Goal: Task Accomplishment & Management: Use online tool/utility

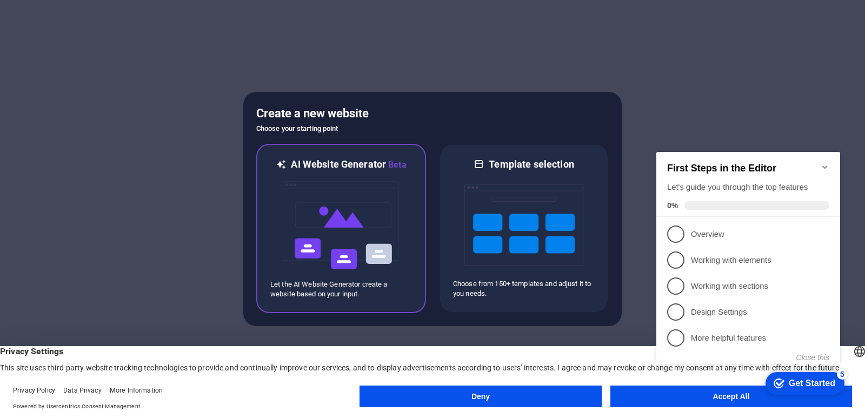
click at [361, 203] on img at bounding box center [341, 225] width 119 height 108
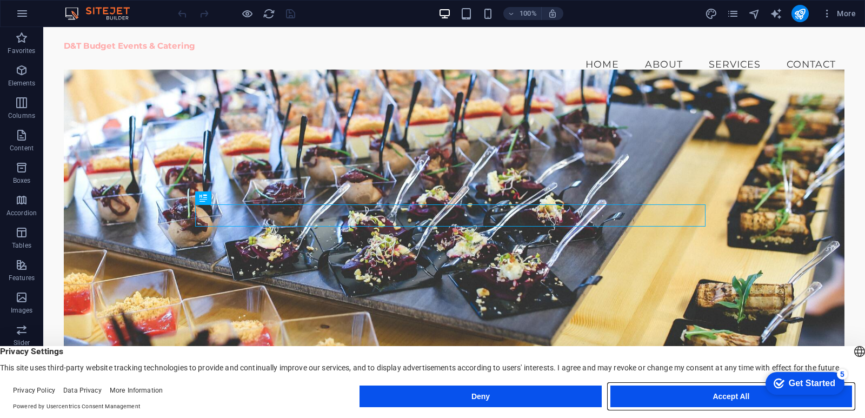
drag, startPoint x: 718, startPoint y: 394, endPoint x: 598, endPoint y: 361, distance: 123.9
click at [718, 394] on button "Accept All" at bounding box center [731, 396] width 242 height 22
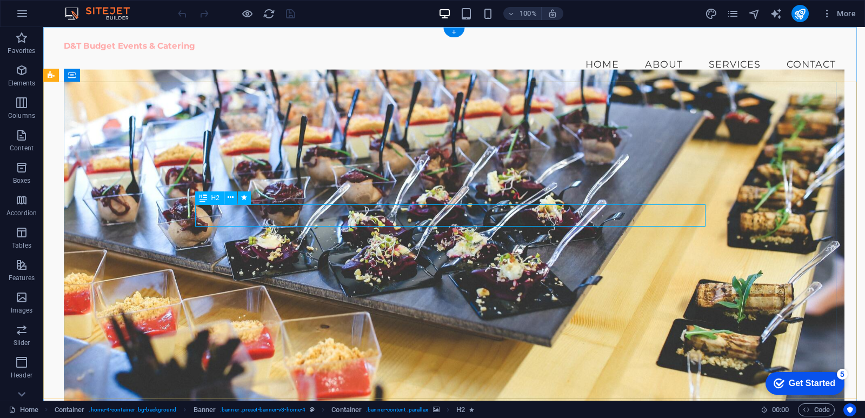
click at [231, 202] on icon at bounding box center [231, 197] width 6 height 11
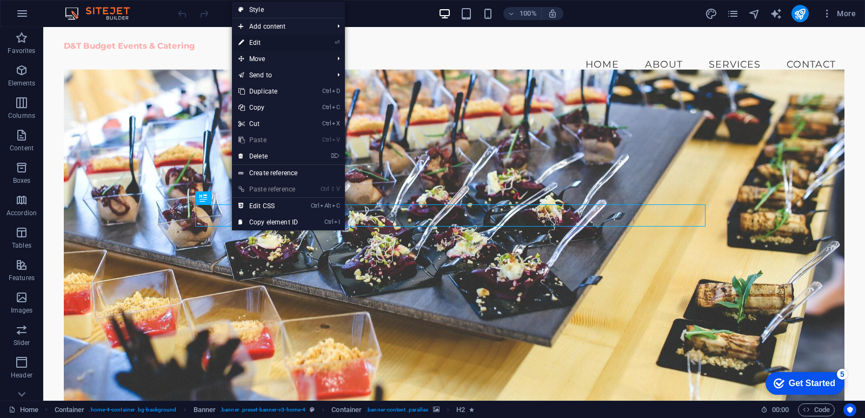
click at [267, 42] on link "⏎ Edit" at bounding box center [268, 43] width 72 height 16
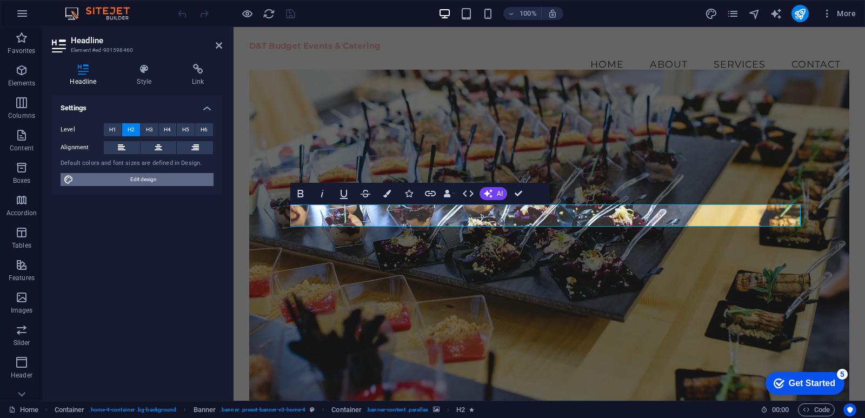
click at [108, 182] on span "Edit design" at bounding box center [144, 179] width 134 height 13
select select "px"
select select "200"
select select "px"
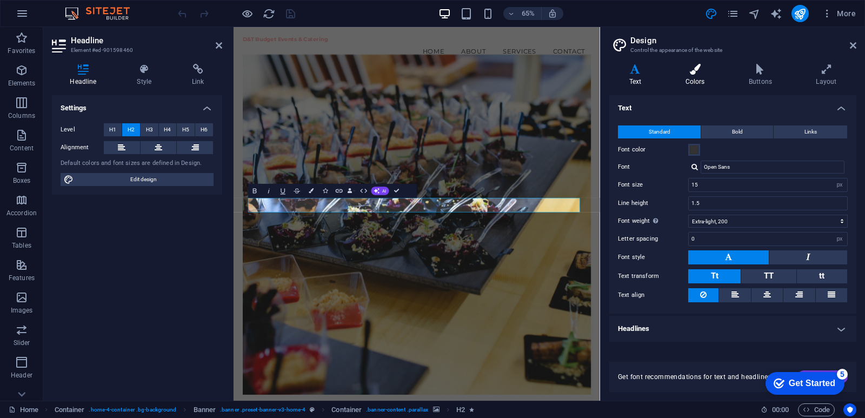
click at [702, 76] on h4 "Colors" at bounding box center [697, 75] width 63 height 23
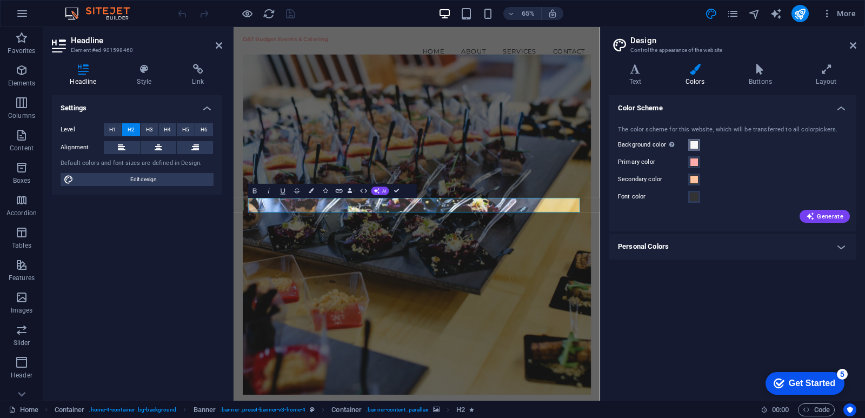
click at [697, 146] on span at bounding box center [694, 145] width 9 height 9
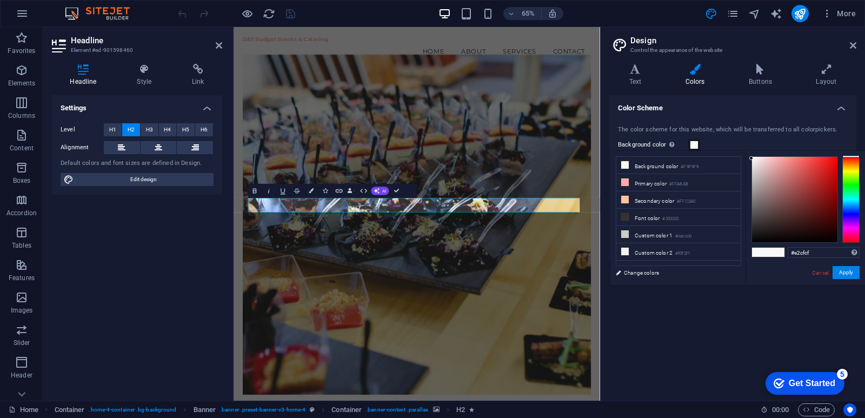
click at [759, 166] on div at bounding box center [794, 199] width 85 height 85
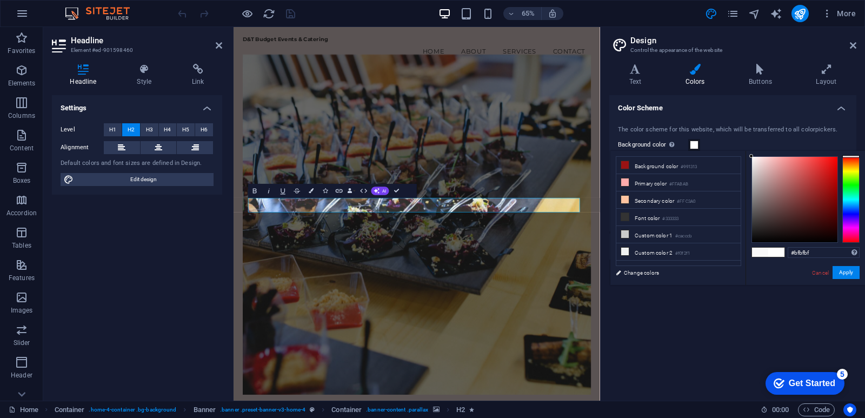
type input "#ffffff"
drag, startPoint x: 758, startPoint y: 163, endPoint x: 732, endPoint y: 136, distance: 37.5
click at [732, 136] on body "D&T Budget Events & Catering Home Favorites Elements Columns Content Boxes Acco…" at bounding box center [432, 209] width 865 height 418
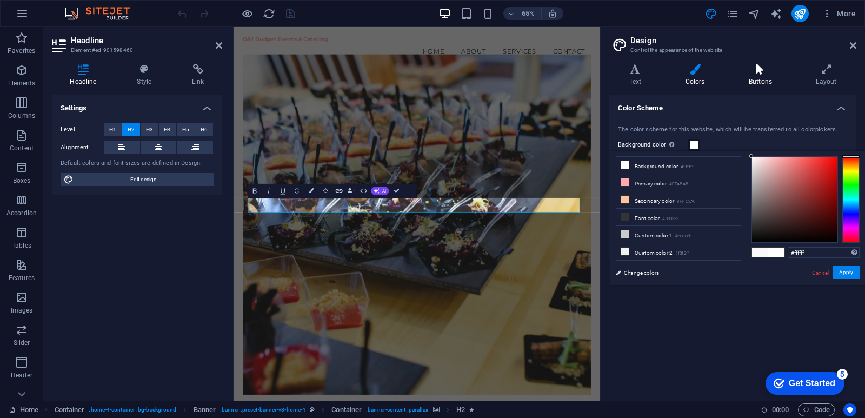
click at [770, 83] on h4 "Buttons" at bounding box center [762, 75] width 67 height 23
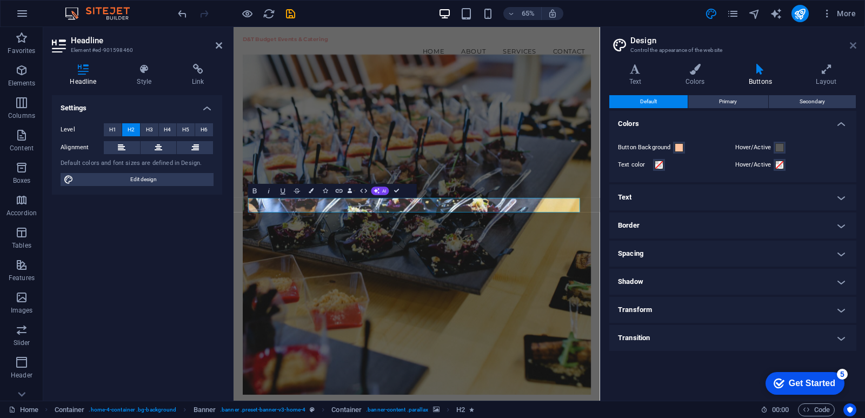
click at [853, 45] on icon at bounding box center [853, 45] width 6 height 9
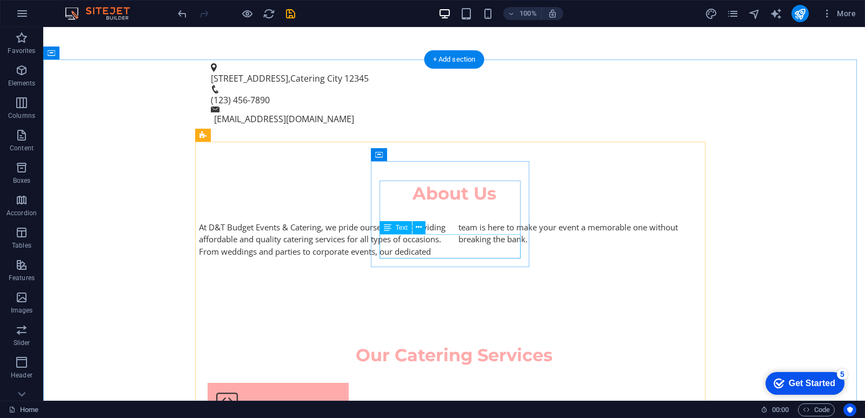
scroll to position [595, 0]
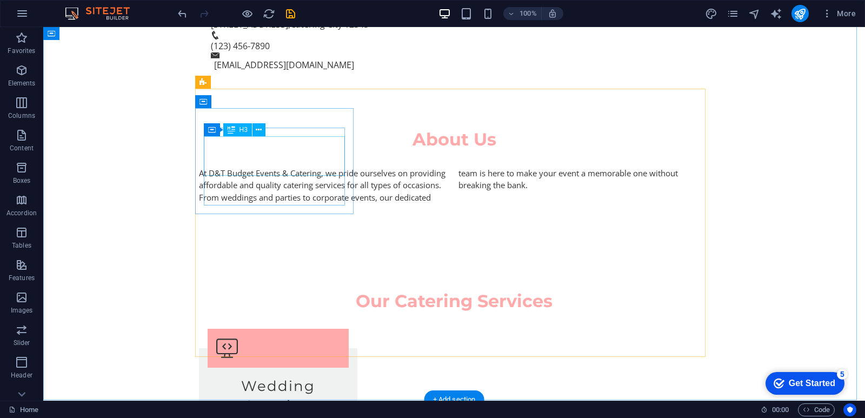
click at [248, 376] on div "Wedding Catering" at bounding box center [278, 395] width 141 height 39
click at [257, 376] on div "Wedding Catering" at bounding box center [278, 395] width 141 height 39
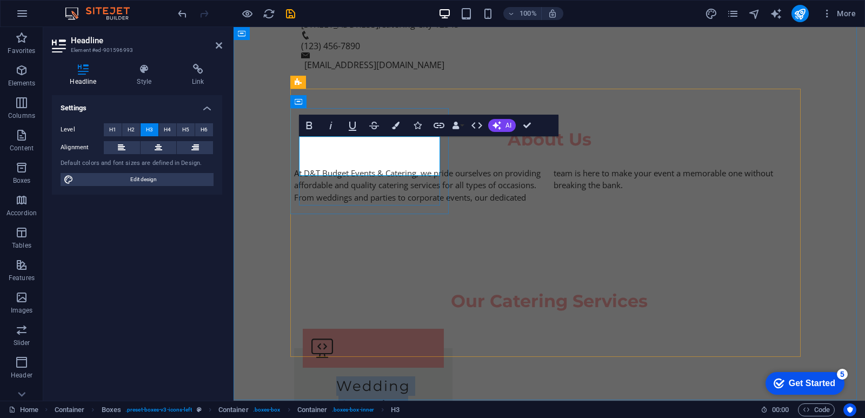
click at [333, 376] on h3 "Wedding Catering" at bounding box center [373, 395] width 141 height 39
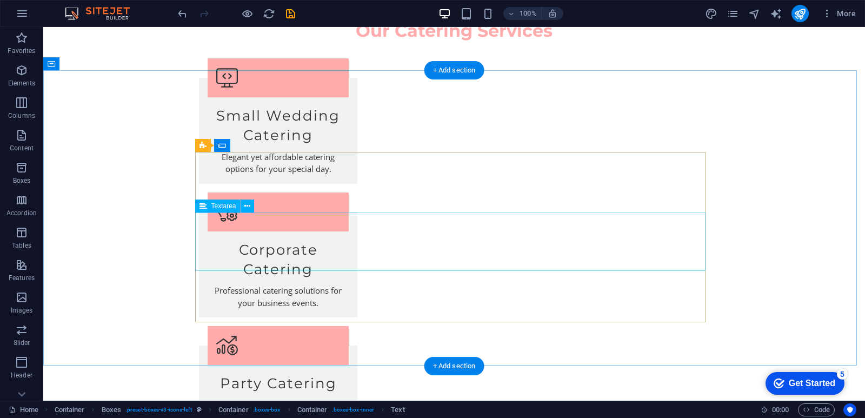
scroll to position [952, 0]
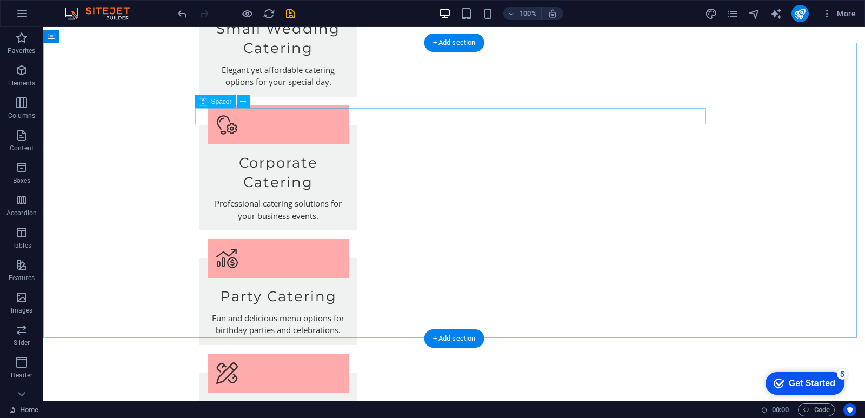
select select "px"
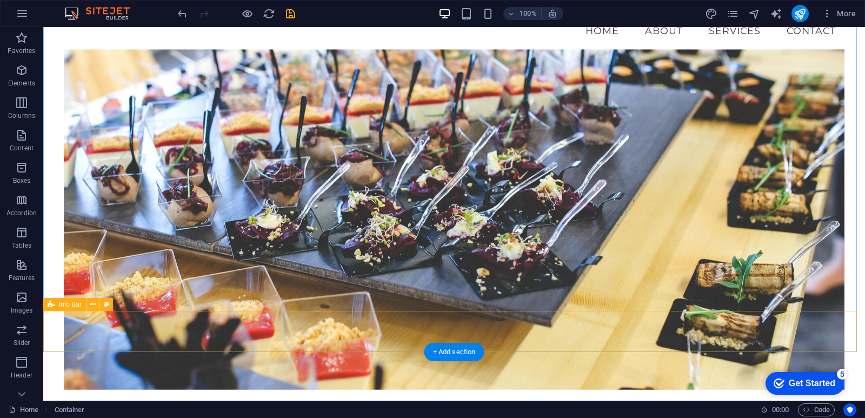
scroll to position [0, 0]
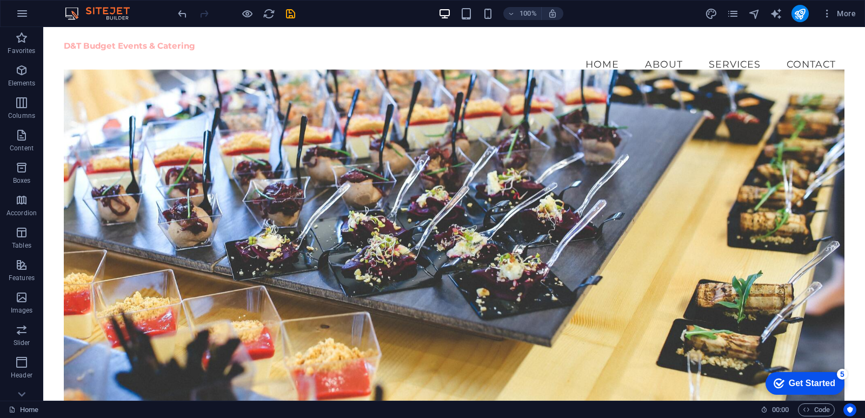
click at [796, 378] on div "Get Started" at bounding box center [812, 383] width 46 height 10
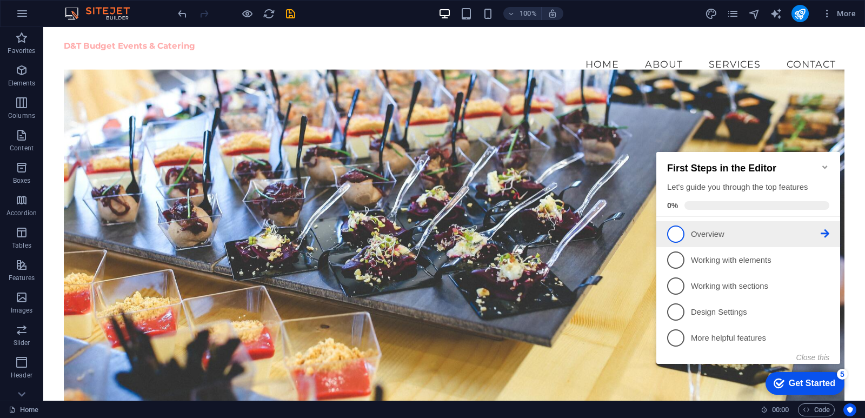
click at [813, 229] on p "Overview - incomplete" at bounding box center [756, 234] width 130 height 11
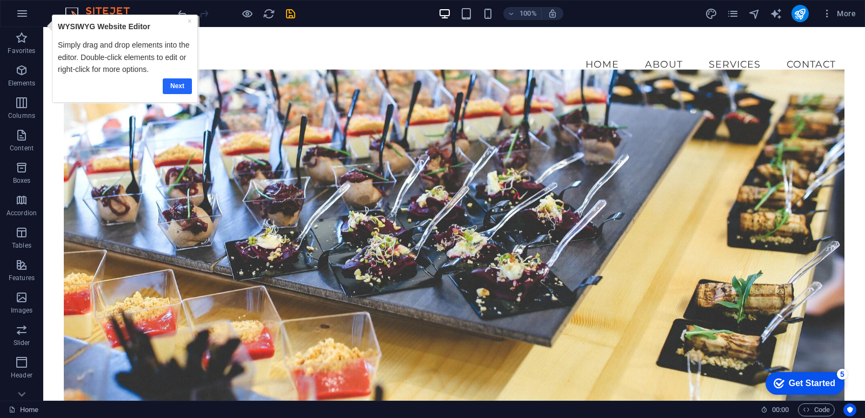
click at [171, 83] on link "Next" at bounding box center [176, 86] width 29 height 16
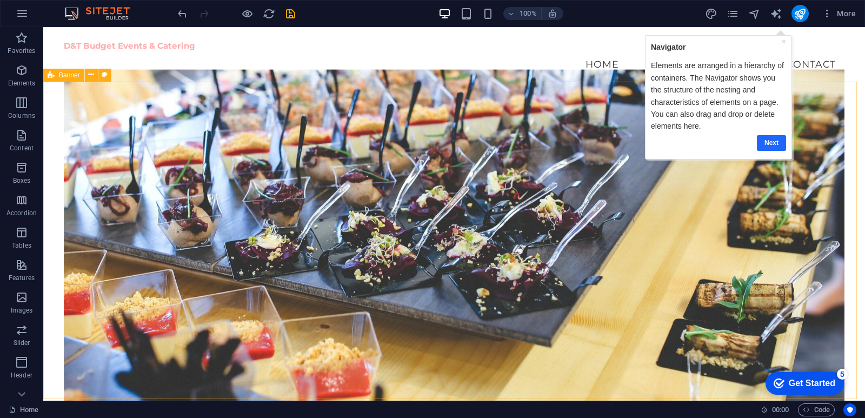
click at [774, 143] on link "Next" at bounding box center [770, 143] width 29 height 16
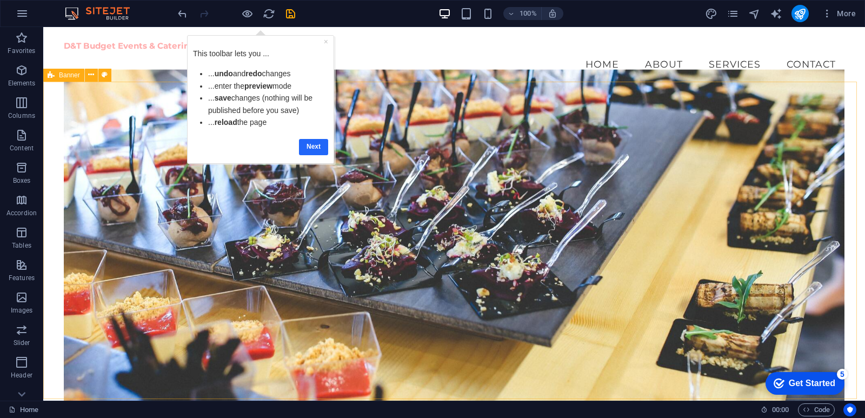
click at [318, 142] on link "Next" at bounding box center [313, 147] width 29 height 16
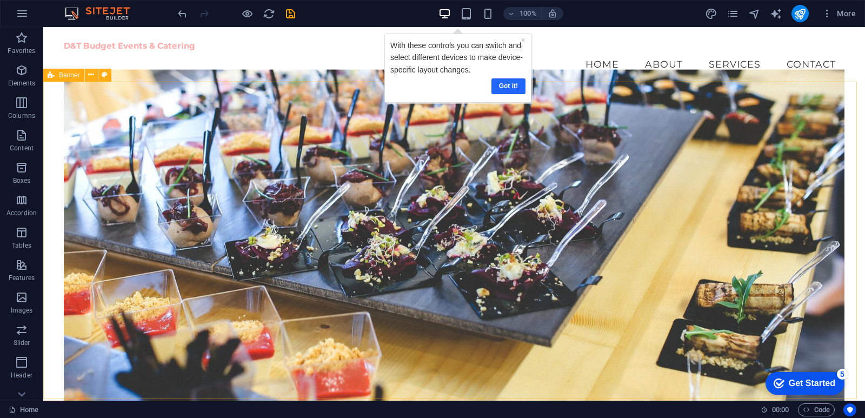
click at [511, 85] on link "Got it!" at bounding box center [508, 86] width 34 height 16
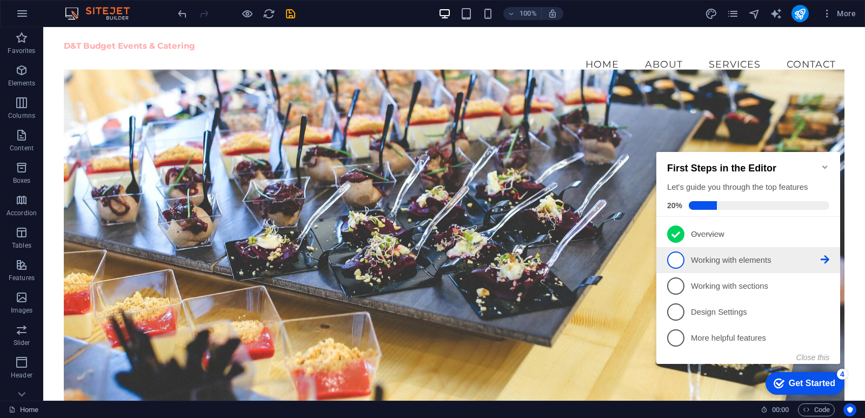
click at [746, 261] on p "Working with elements - incomplete" at bounding box center [756, 260] width 130 height 11
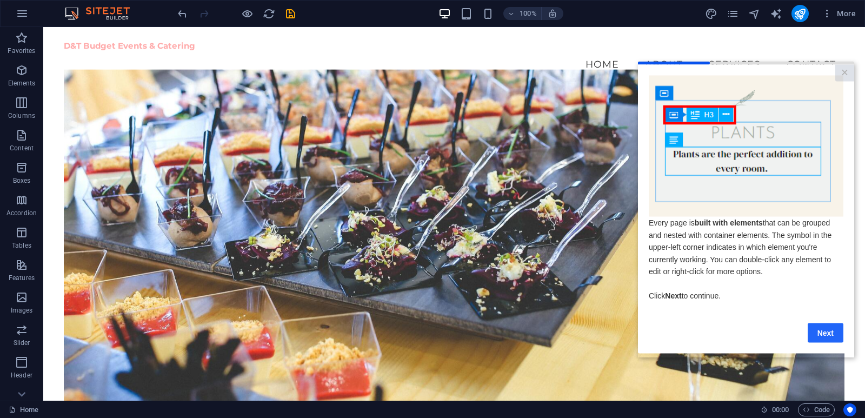
click at [829, 332] on link "Next" at bounding box center [826, 332] width 36 height 19
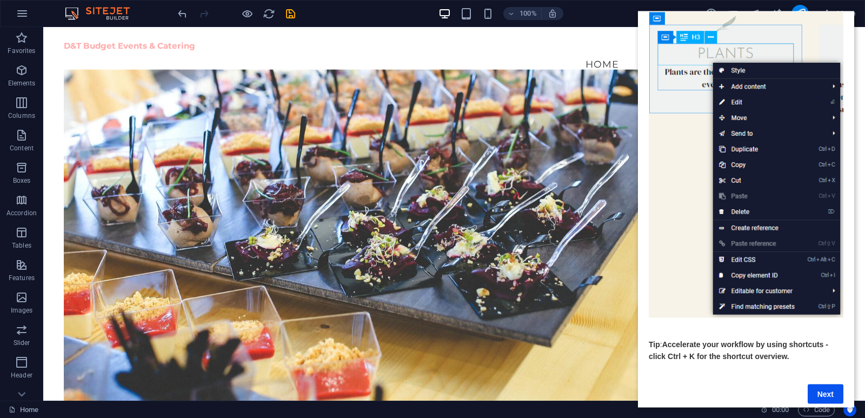
scroll to position [72, 0]
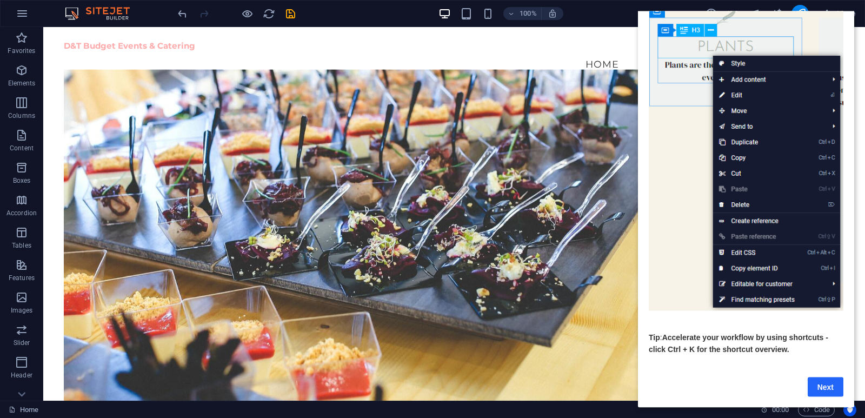
click at [815, 377] on link "Next" at bounding box center [826, 386] width 36 height 19
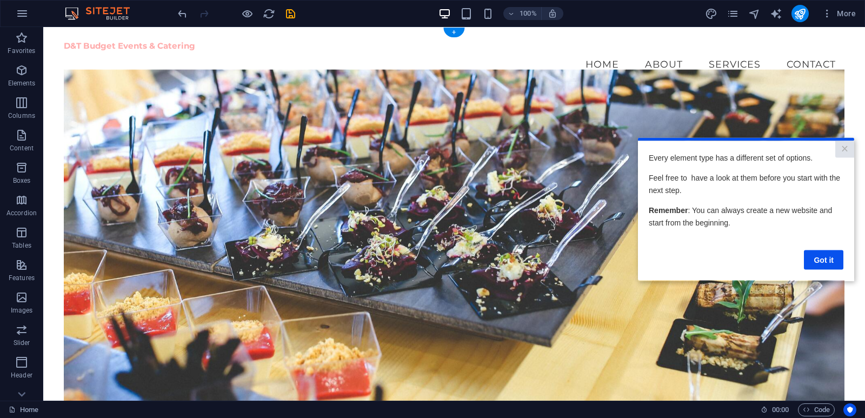
scroll to position [0, 0]
click at [821, 263] on link "Got it" at bounding box center [823, 259] width 39 height 19
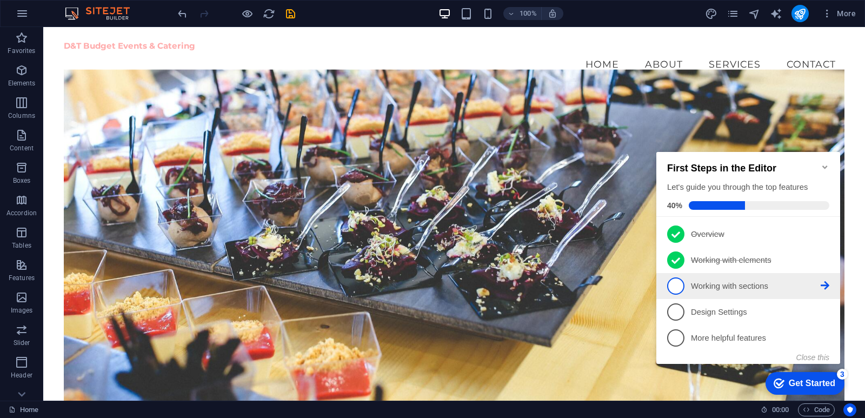
click at [814, 283] on p "Working with sections - incomplete" at bounding box center [756, 286] width 130 height 11
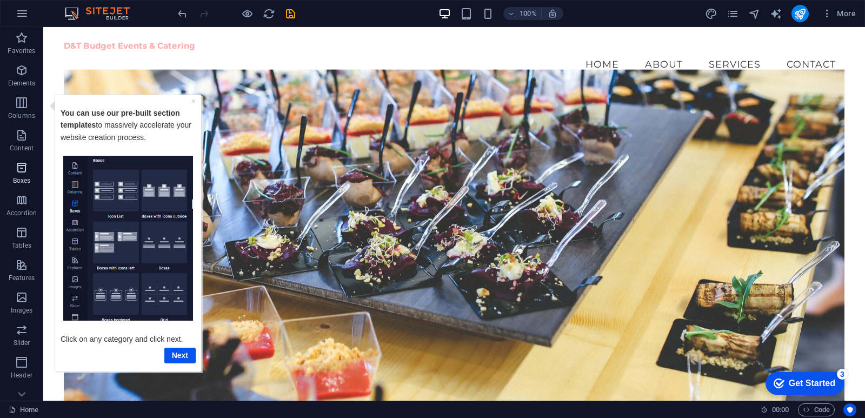
click at [19, 165] on icon "button" at bounding box center [21, 167] width 13 height 13
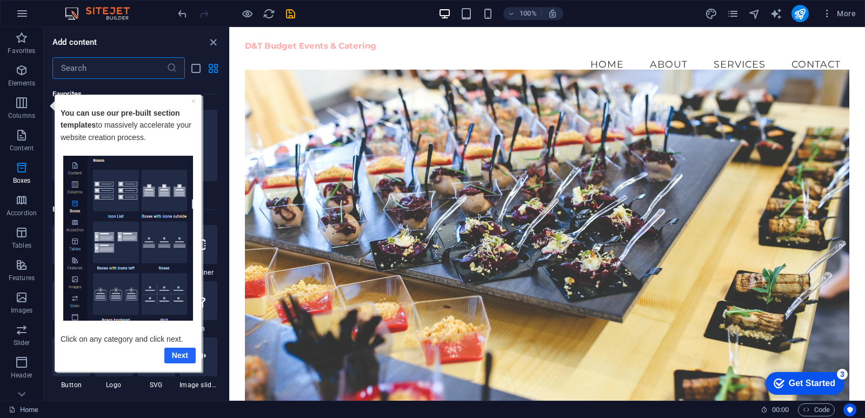
click at [188, 356] on link "Next" at bounding box center [179, 355] width 31 height 16
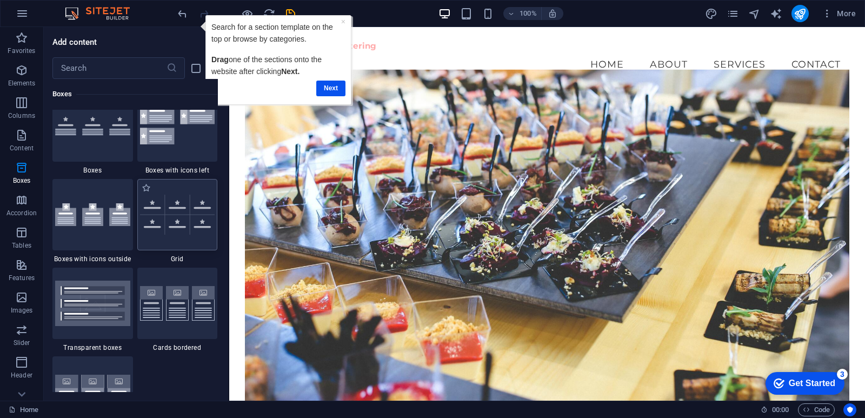
scroll to position [3144, 0]
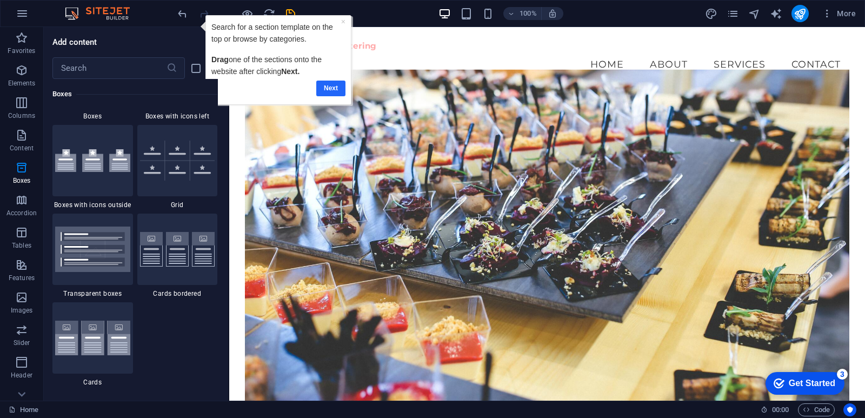
drag, startPoint x: 336, startPoint y: 88, endPoint x: 321, endPoint y: 164, distance: 78.2
click at [336, 88] on link "Next" at bounding box center [330, 89] width 29 height 16
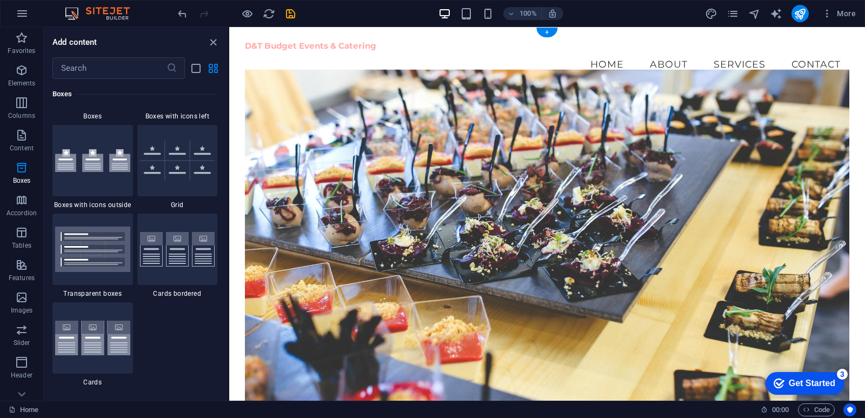
scroll to position [0, 0]
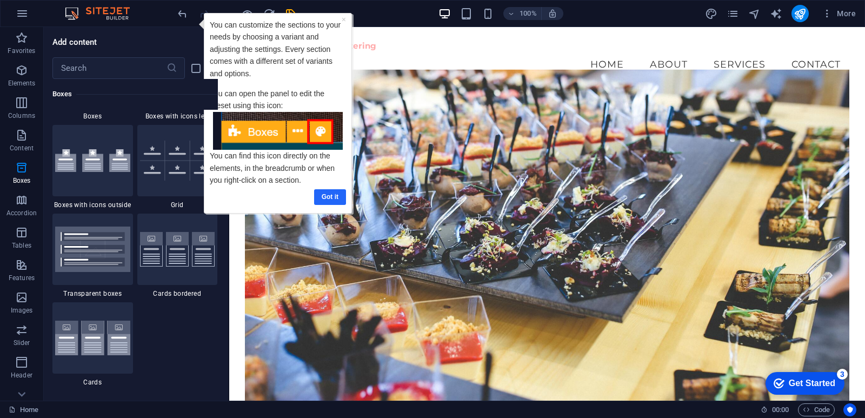
click at [336, 199] on link "Got it" at bounding box center [330, 197] width 32 height 16
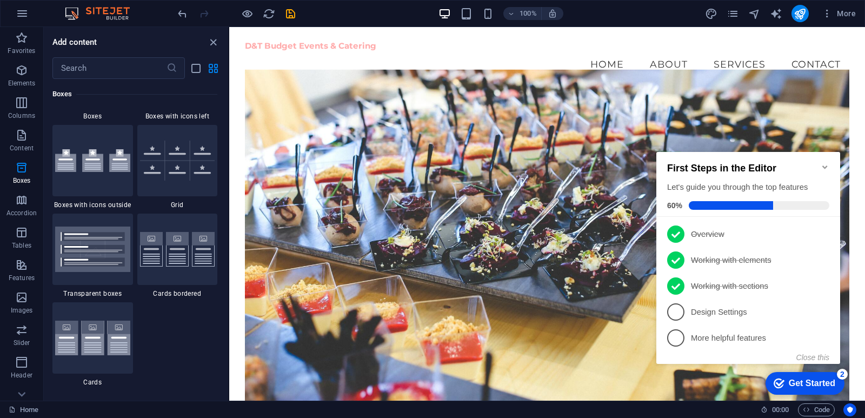
click at [798, 387] on div "Get Started" at bounding box center [812, 383] width 46 height 10
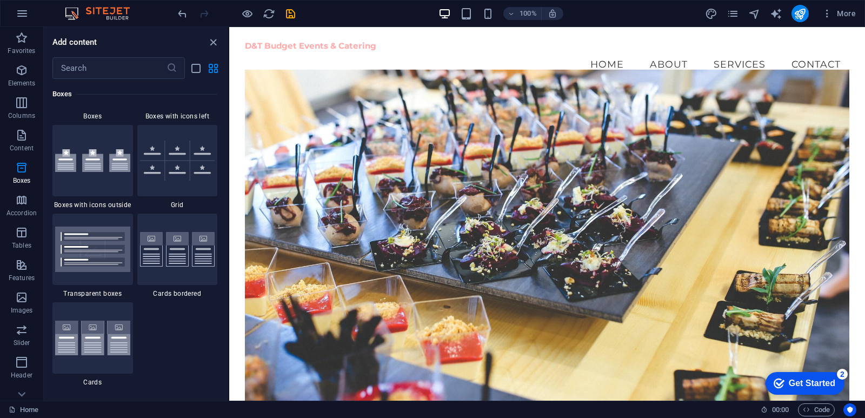
click at [806, 383] on div "Get Started" at bounding box center [812, 383] width 46 height 10
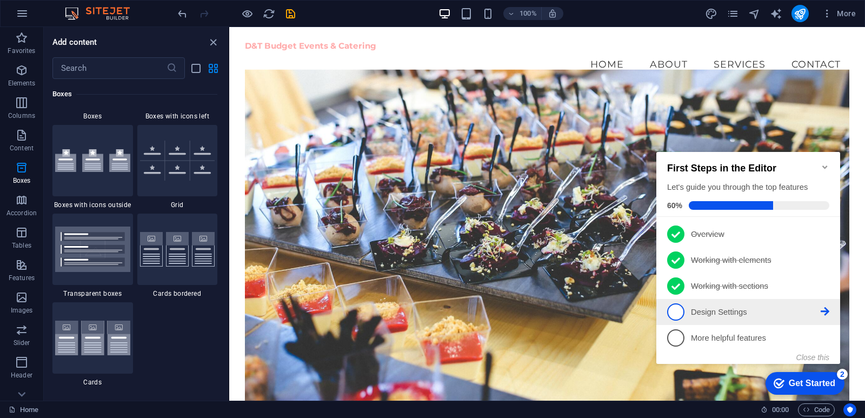
click at [723, 312] on p "Design Settings - incomplete" at bounding box center [756, 312] width 130 height 11
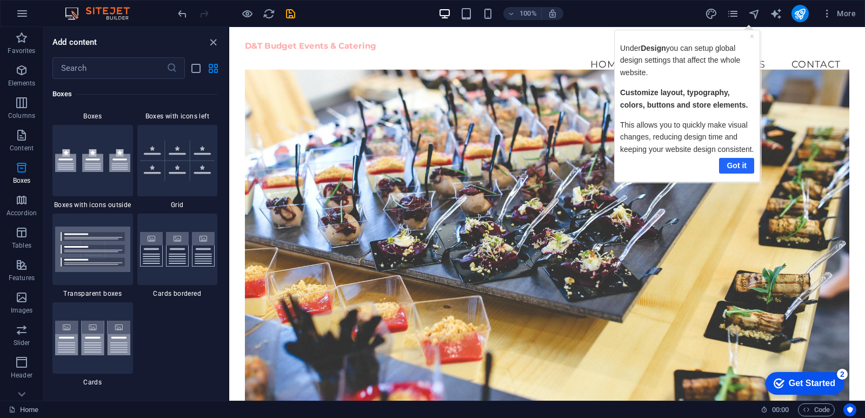
click at [744, 166] on link "Got it" at bounding box center [736, 165] width 35 height 16
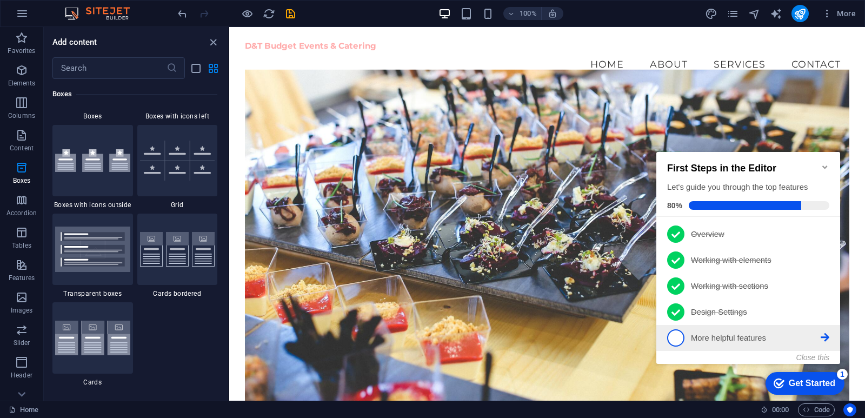
click at [821, 335] on icon at bounding box center [825, 337] width 9 height 9
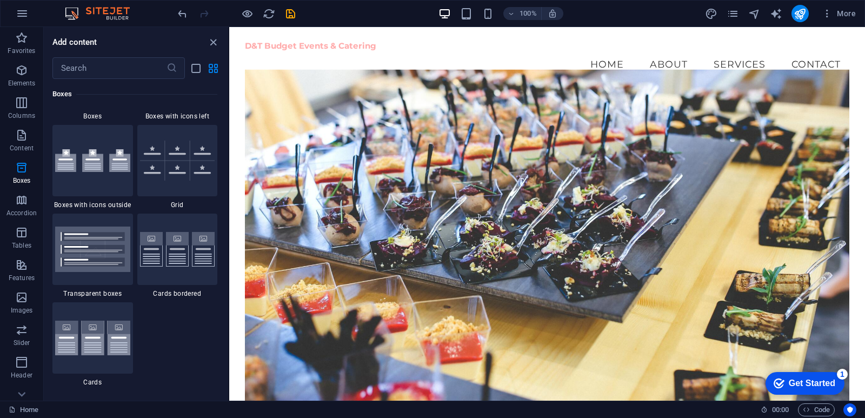
click at [781, 383] on icon "Get Started 1 items remaining, 80% complete" at bounding box center [779, 383] width 11 height 10
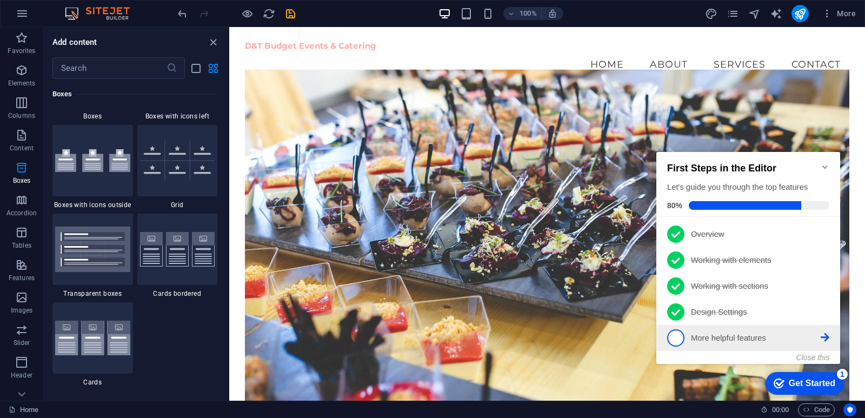
click at [825, 335] on icon at bounding box center [825, 337] width 9 height 9
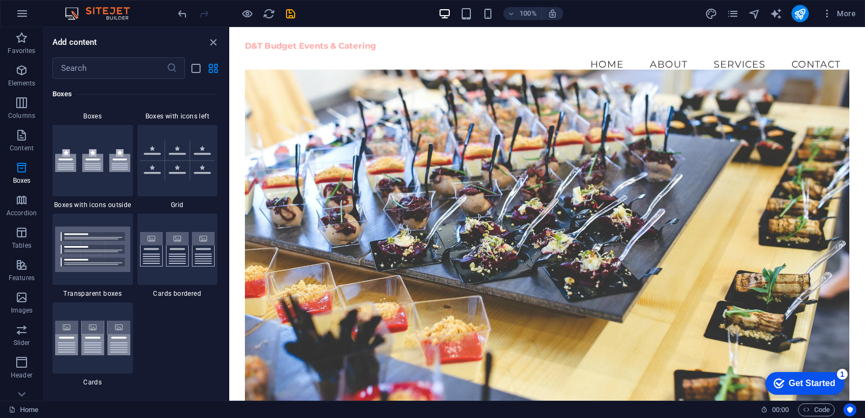
click at [833, 387] on div "Get Started" at bounding box center [812, 383] width 46 height 10
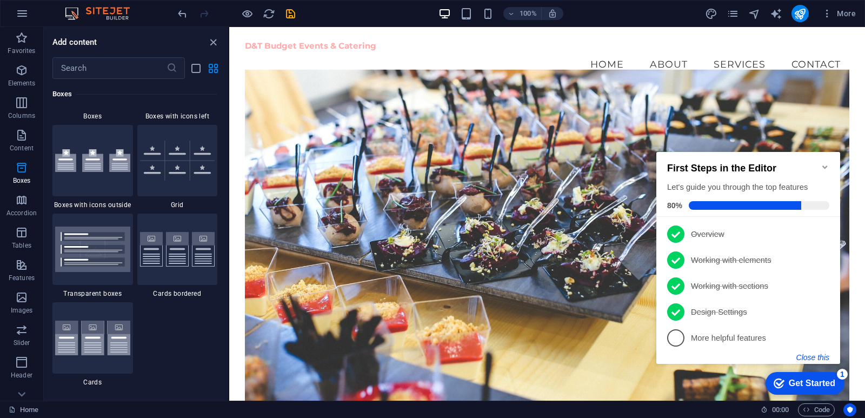
click at [821, 358] on button "Close this" at bounding box center [812, 357] width 33 height 9
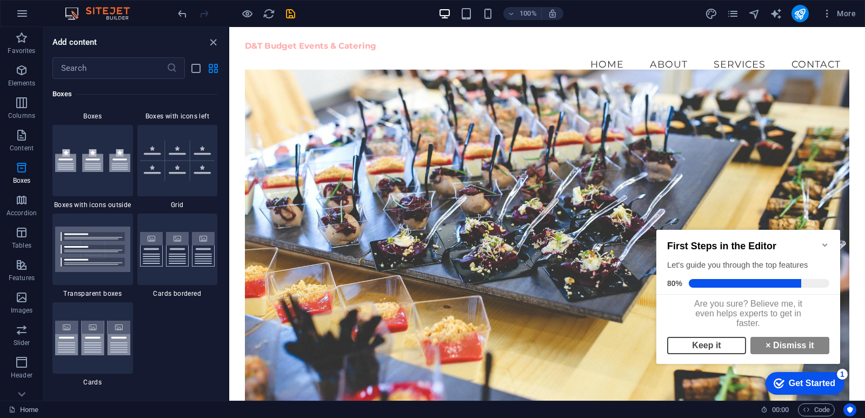
click at [718, 348] on link "Keep it" at bounding box center [706, 345] width 79 height 17
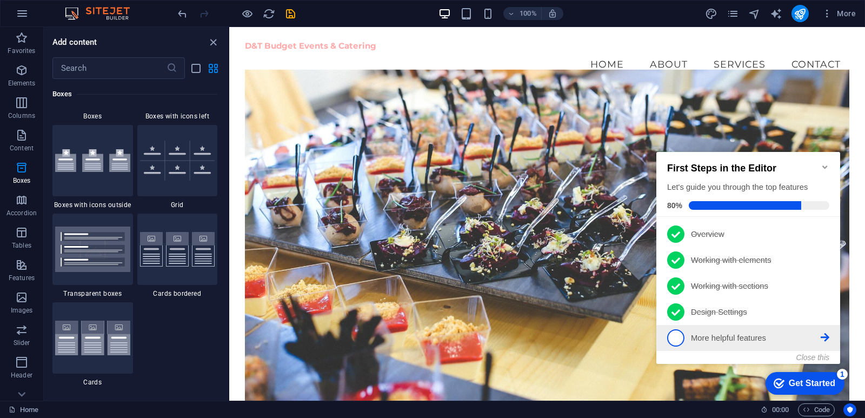
click at [739, 332] on p "More helpful features - incomplete" at bounding box center [756, 337] width 130 height 11
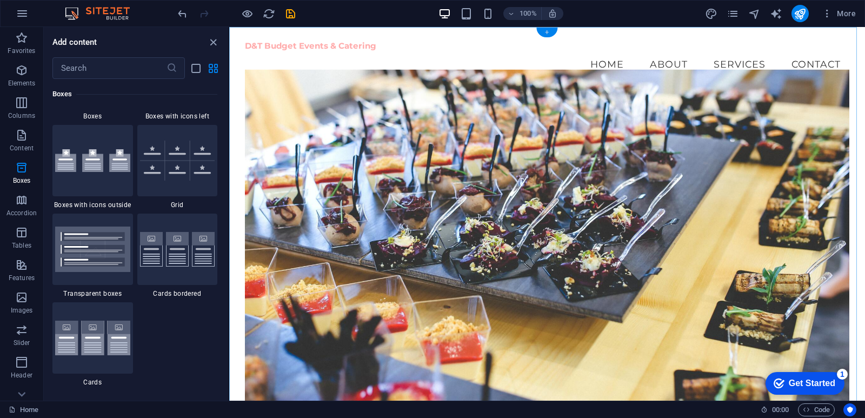
click at [549, 33] on div "+" at bounding box center [546, 33] width 21 height 10
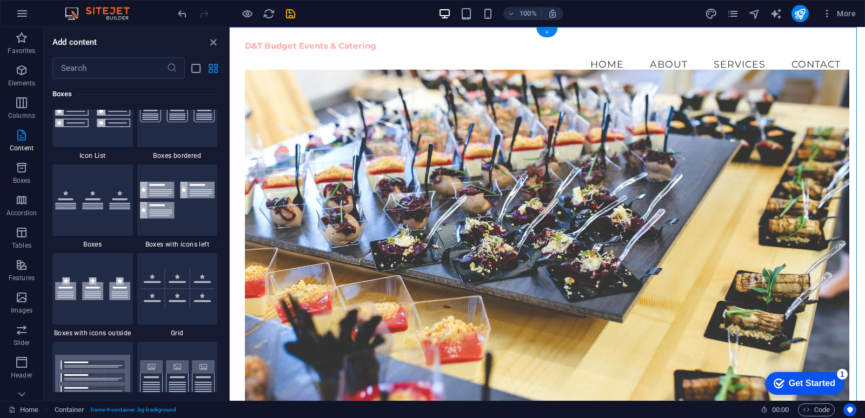
scroll to position [1892, 0]
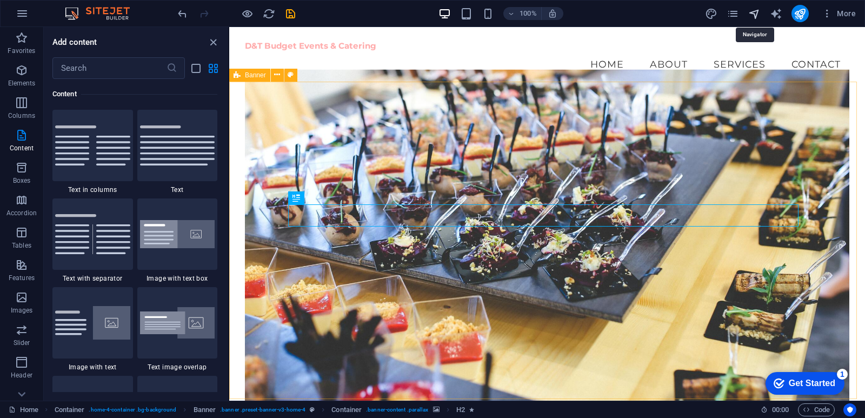
click at [753, 14] on icon "navigator" at bounding box center [754, 14] width 12 height 12
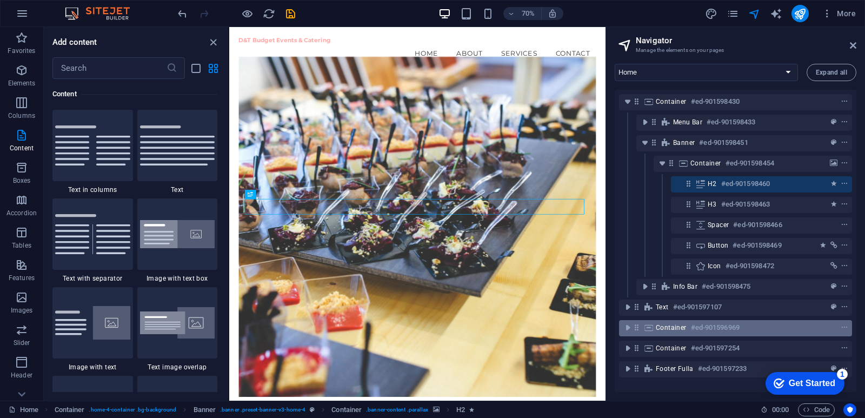
click at [728, 328] on h6 "#ed-901596969" at bounding box center [715, 327] width 49 height 13
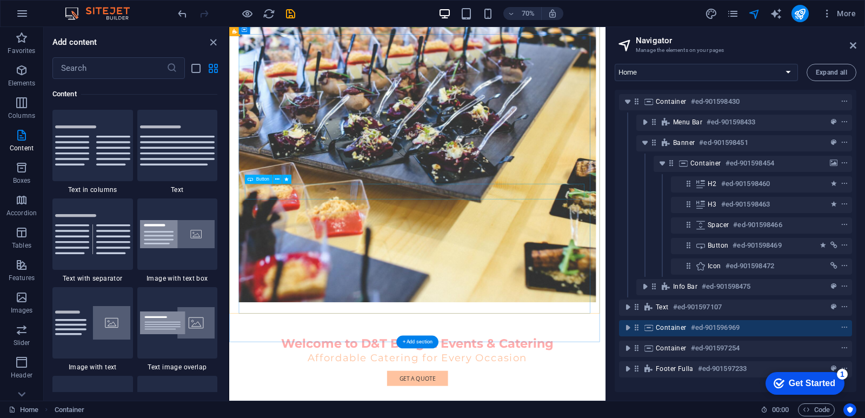
scroll to position [0, 0]
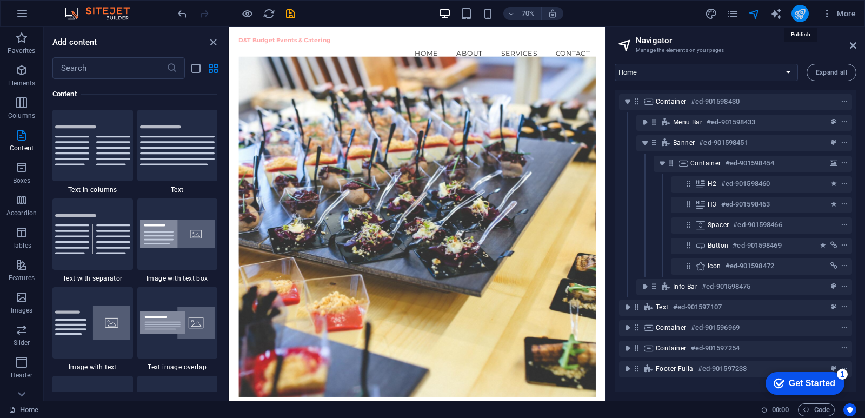
click at [804, 14] on icon "publish" at bounding box center [800, 14] width 12 height 12
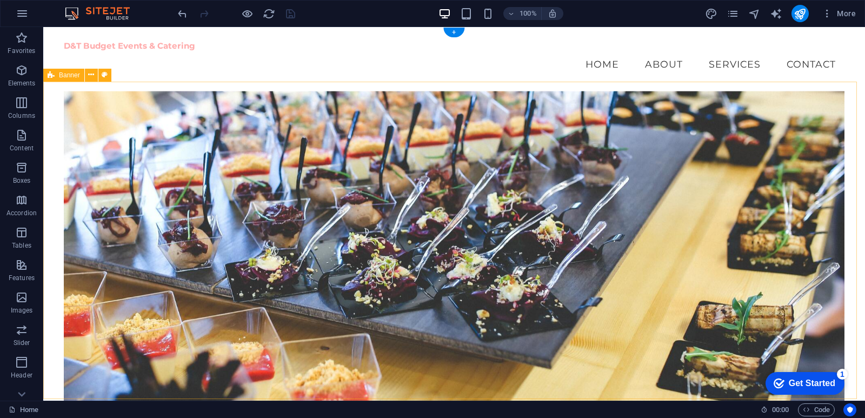
scroll to position [108, 0]
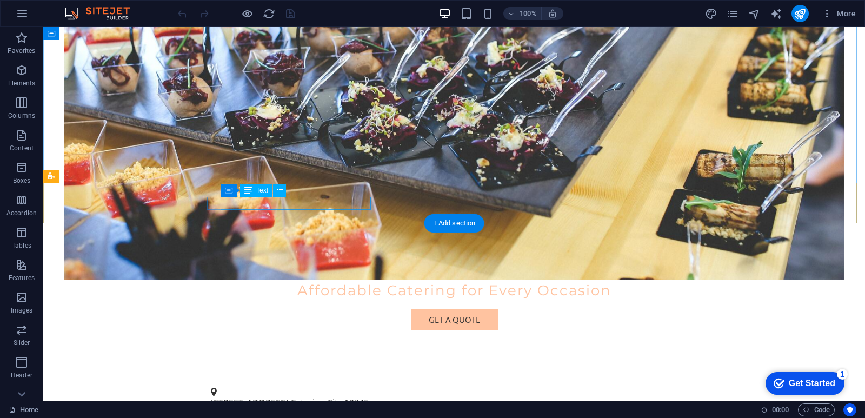
scroll to position [216, 0]
click at [314, 397] on span "Catering City" at bounding box center [316, 403] width 52 height 12
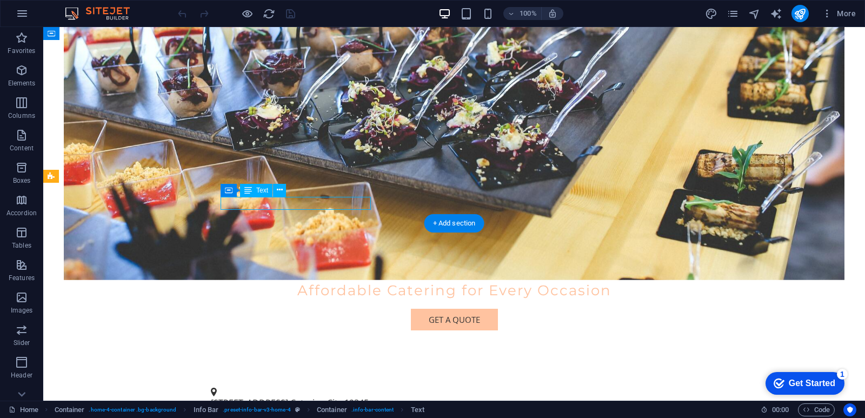
click at [316, 397] on span "Catering City" at bounding box center [316, 403] width 52 height 12
click at [293, 197] on div "Container Text" at bounding box center [257, 191] width 72 height 14
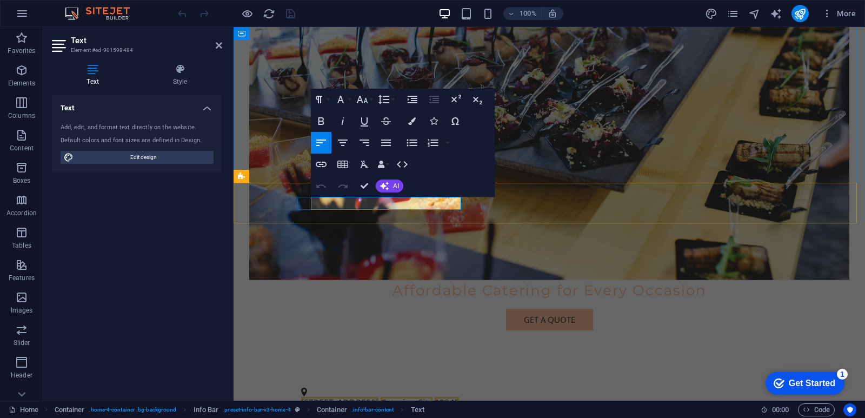
click at [452, 397] on span "12345" at bounding box center [447, 403] width 24 height 12
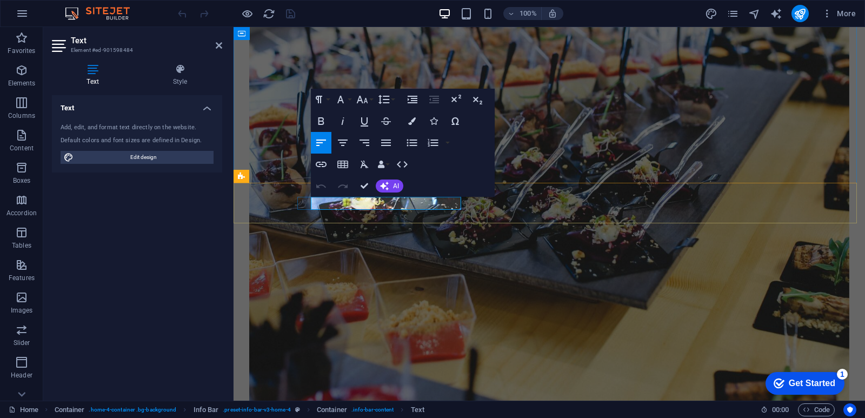
click at [484, 299] on figure at bounding box center [549, 201] width 600 height 523
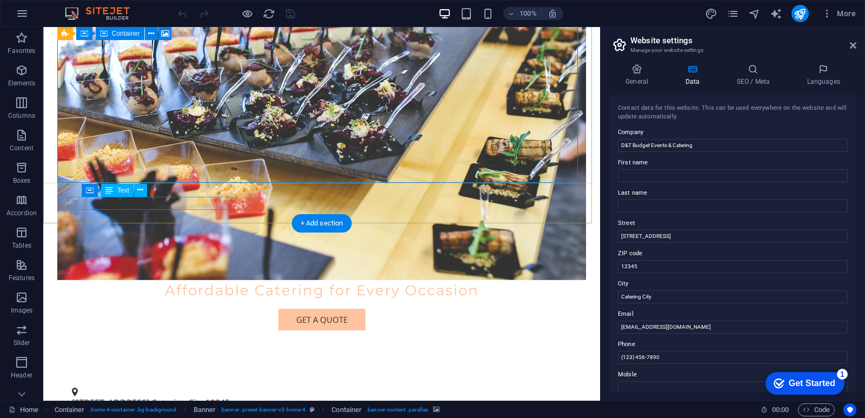
click at [168, 397] on span "Catering City" at bounding box center [177, 403] width 52 height 12
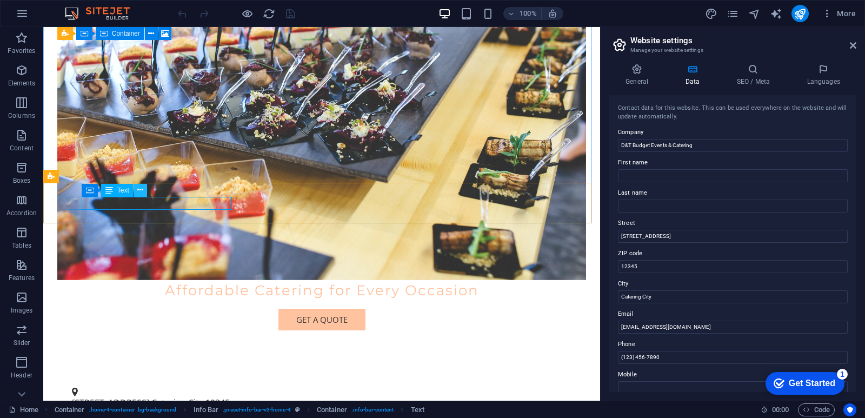
click at [144, 191] on button at bounding box center [140, 190] width 13 height 13
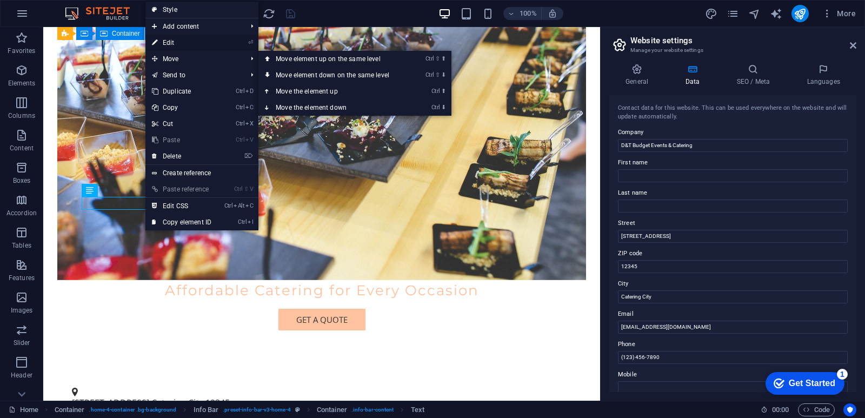
click at [183, 45] on link "⏎ Edit" at bounding box center [181, 43] width 72 height 16
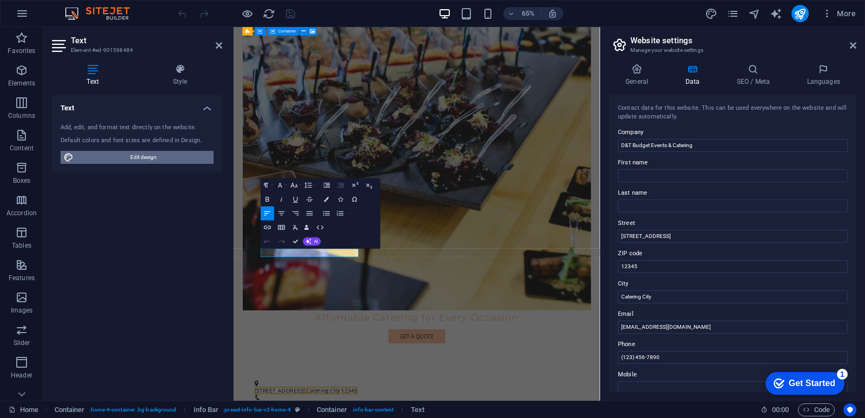
click at [127, 155] on span "Edit design" at bounding box center [144, 157] width 134 height 13
select select "px"
select select "200"
select select "px"
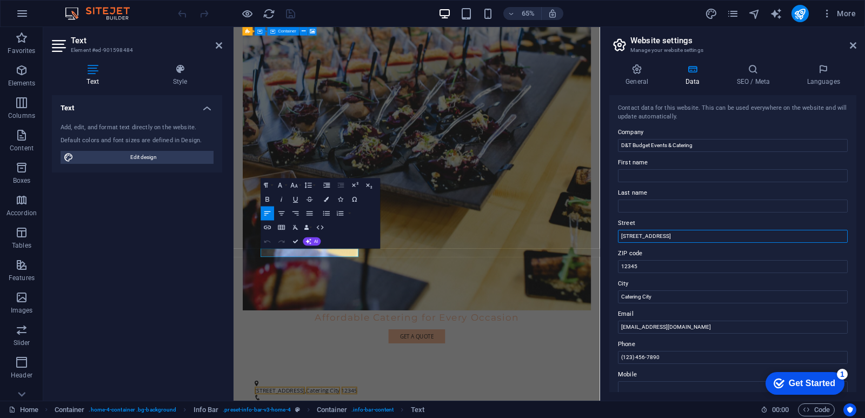
click at [663, 237] on input "123 Budget Lane" at bounding box center [733, 236] width 230 height 13
type input "[STREET_ADDRESS]"
type input "1947"
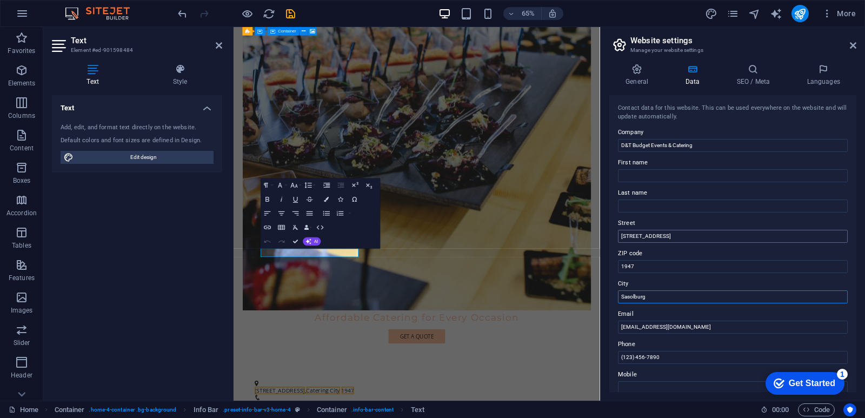
type input "Sasolburg"
type input "065-322-6268"
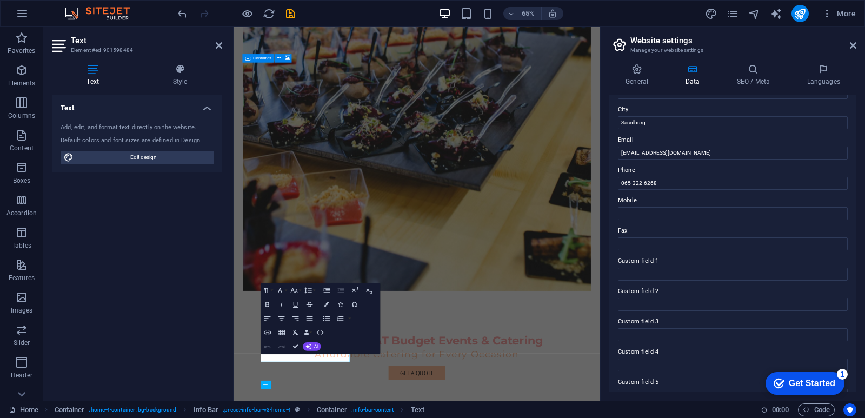
scroll to position [0, 0]
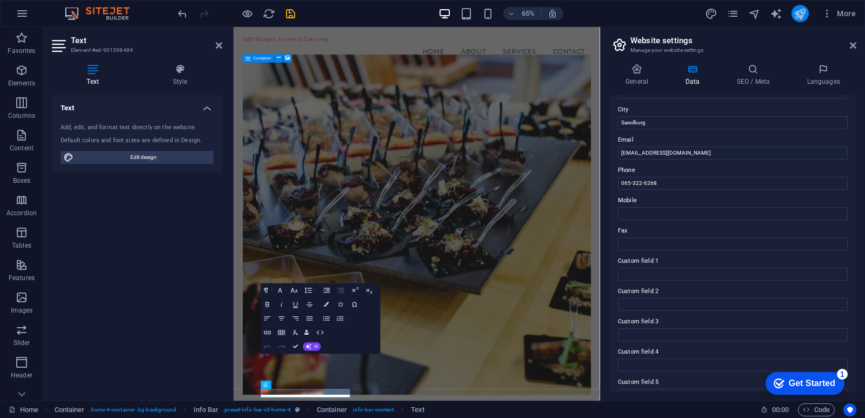
click at [799, 11] on icon "publish" at bounding box center [800, 14] width 12 height 12
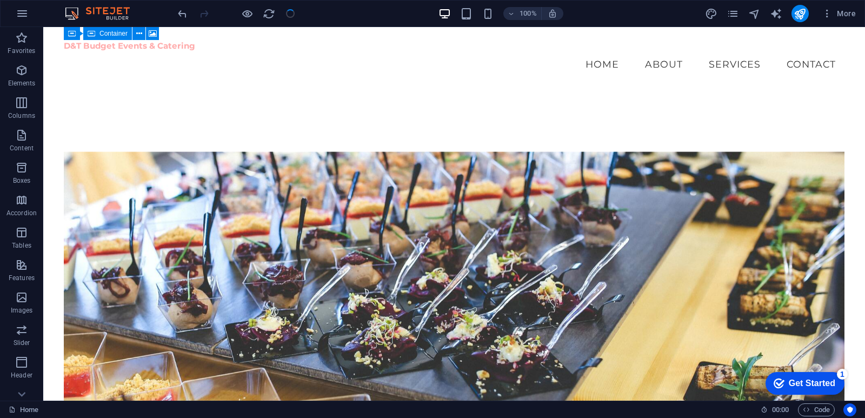
scroll to position [205, 0]
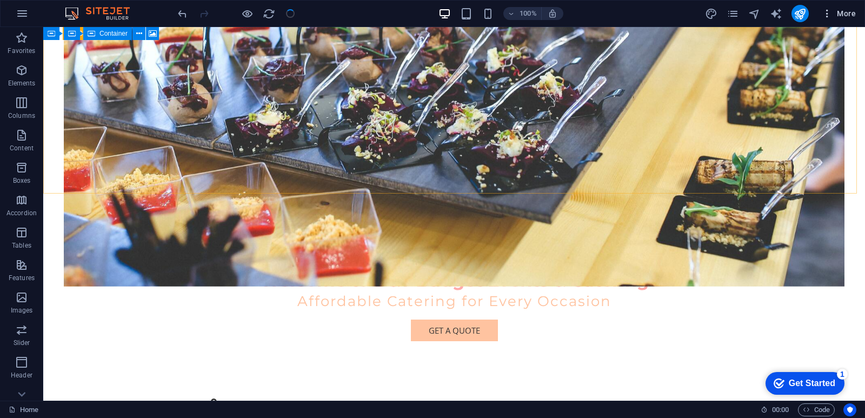
click at [847, 13] on span "More" at bounding box center [839, 13] width 34 height 11
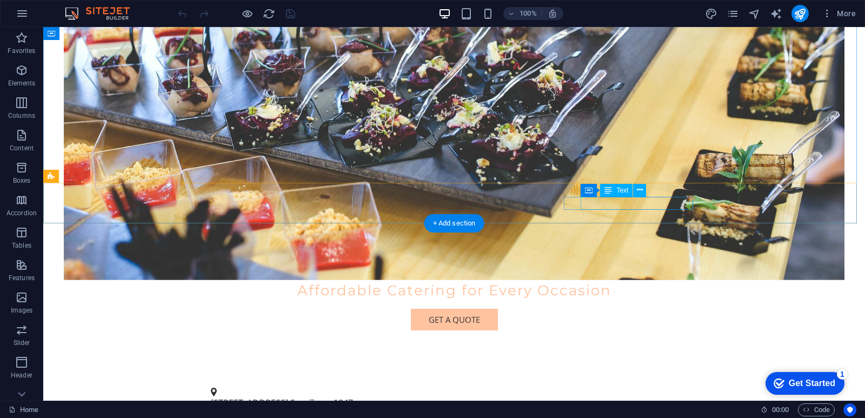
scroll to position [216, 0]
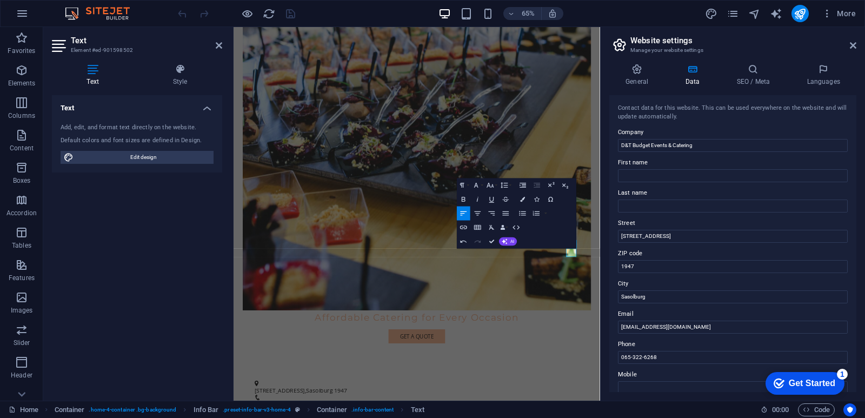
scroll to position [54, 0]
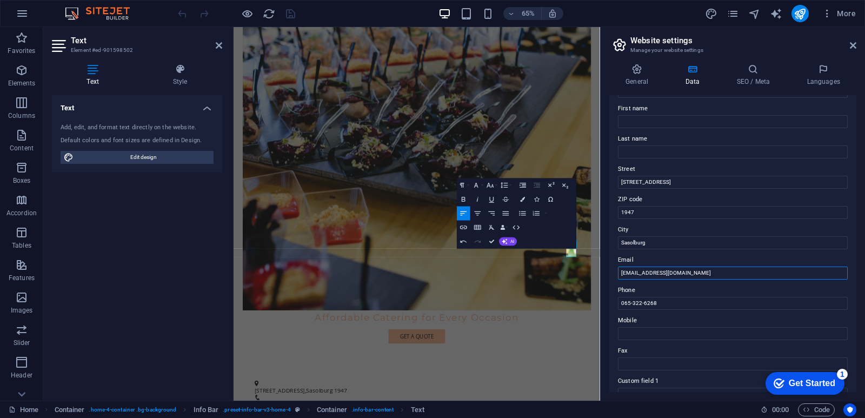
click at [694, 272] on input "info@dtbudgetcatering.com" at bounding box center [733, 273] width 230 height 13
type input "i"
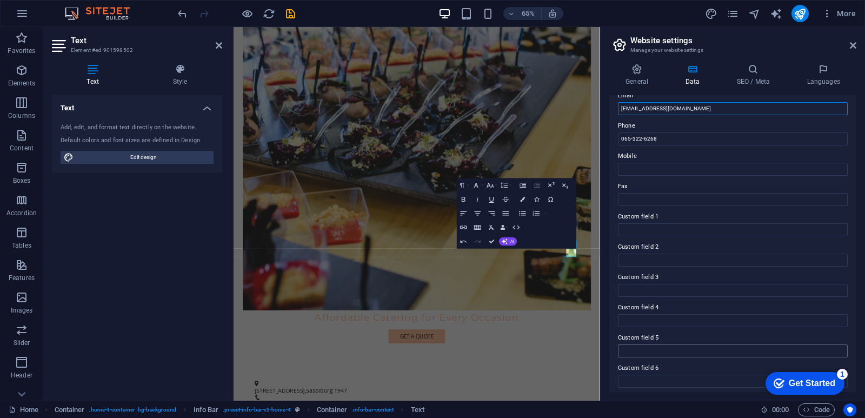
scroll to position [223, 0]
type input "[EMAIL_ADDRESS][DOMAIN_NAME]"
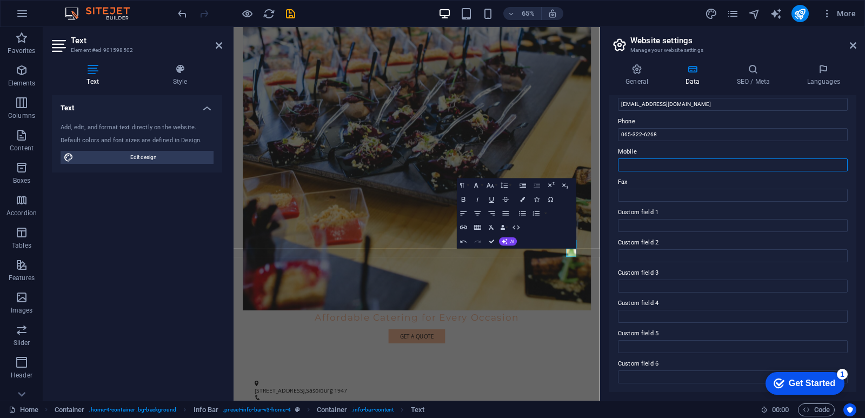
click at [667, 166] on input "Mobile" at bounding box center [733, 164] width 230 height 13
click at [801, 16] on icon "publish" at bounding box center [800, 14] width 12 height 12
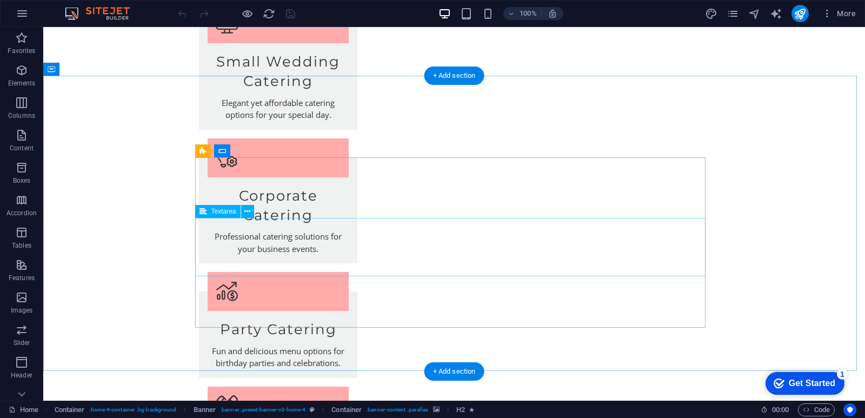
scroll to position [952, 0]
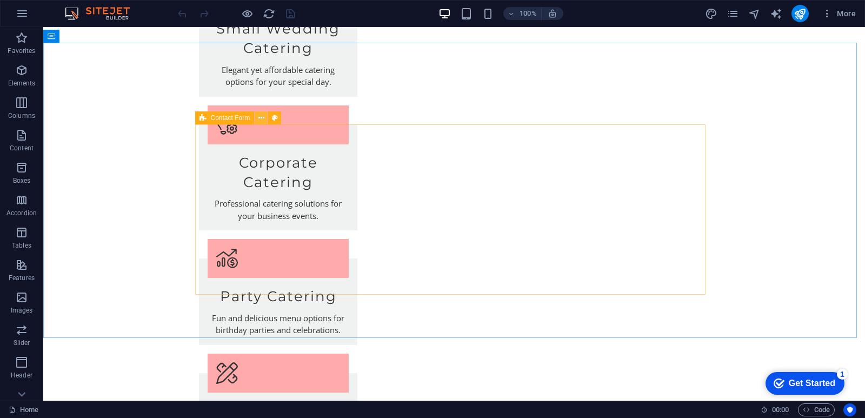
click at [262, 117] on icon at bounding box center [261, 117] width 6 height 11
click at [204, 119] on icon at bounding box center [202, 117] width 7 height 13
click at [204, 119] on div "Drag here to replace the existing content. Press “Ctrl” if you want to create a…" at bounding box center [454, 214] width 822 height 374
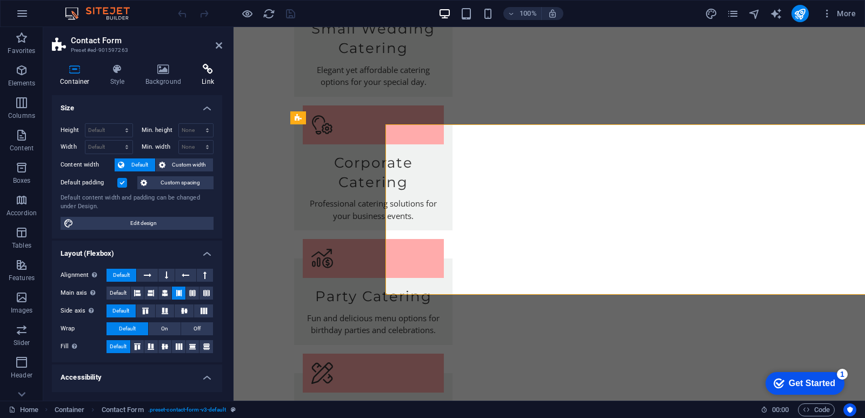
click at [191, 71] on h4 "Background" at bounding box center [165, 75] width 57 height 23
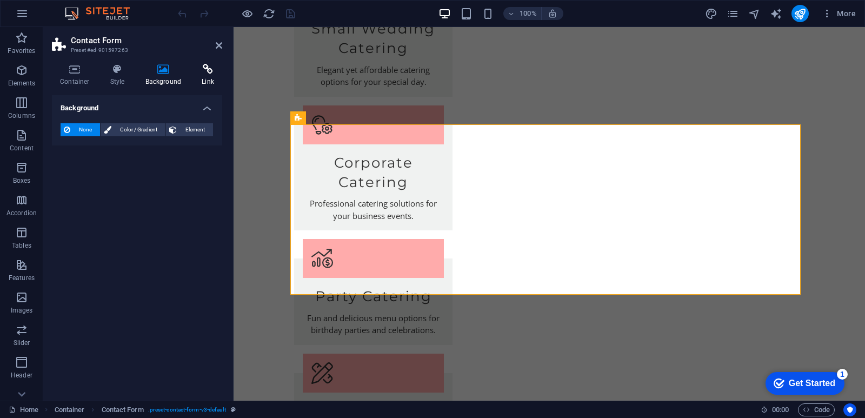
click at [203, 74] on icon at bounding box center [208, 69] width 29 height 11
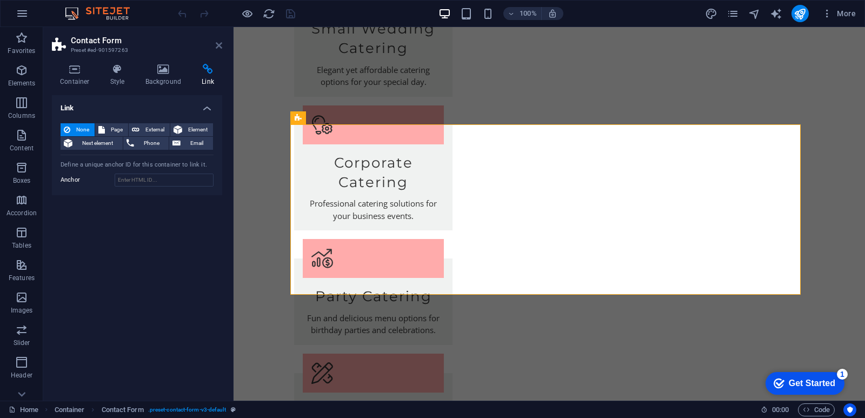
click at [217, 43] on icon at bounding box center [219, 45] width 6 height 9
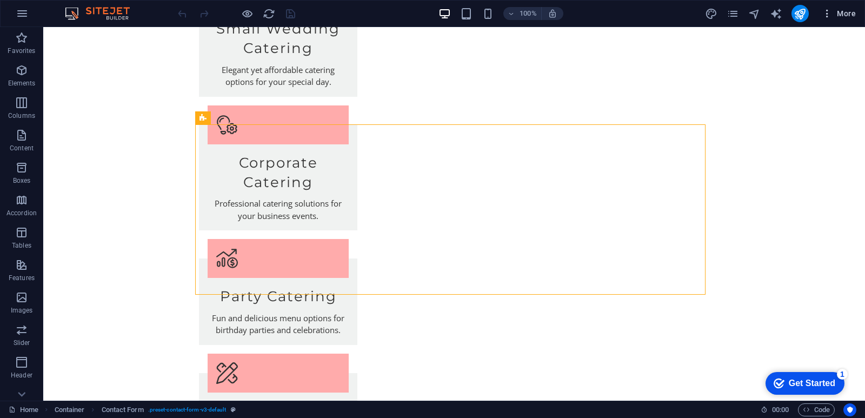
click at [841, 11] on span "More" at bounding box center [839, 13] width 34 height 11
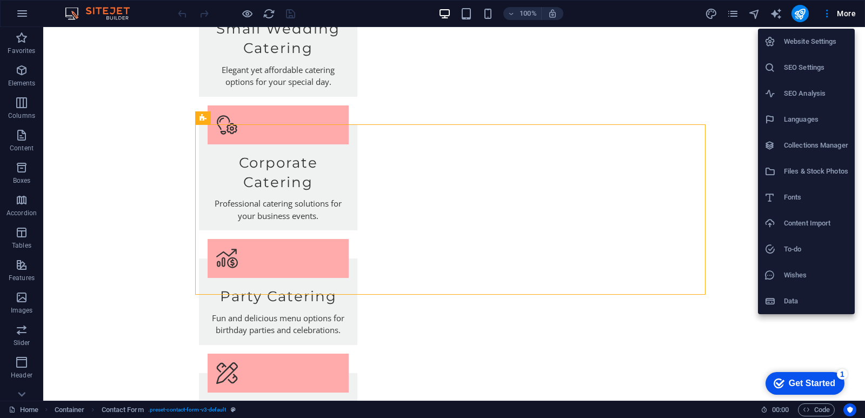
click at [816, 47] on h6 "Website Settings" at bounding box center [816, 41] width 64 height 13
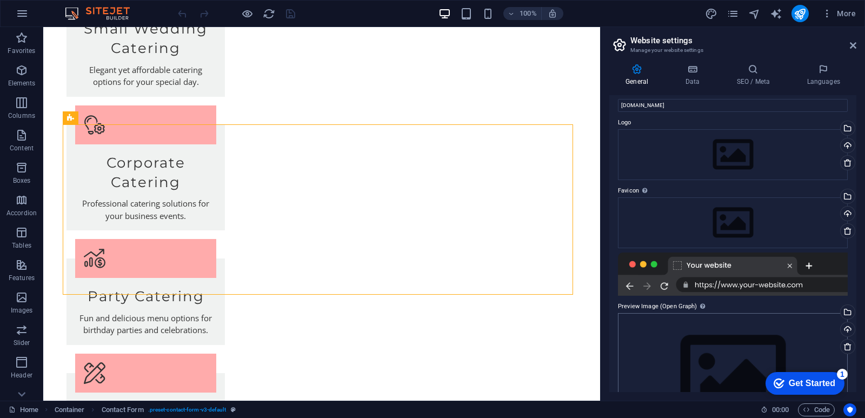
scroll to position [0, 0]
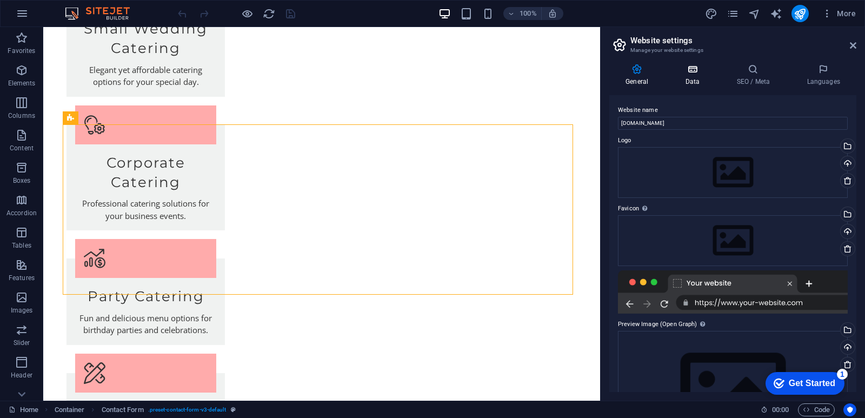
click at [700, 76] on h4 "Data" at bounding box center [694, 75] width 51 height 23
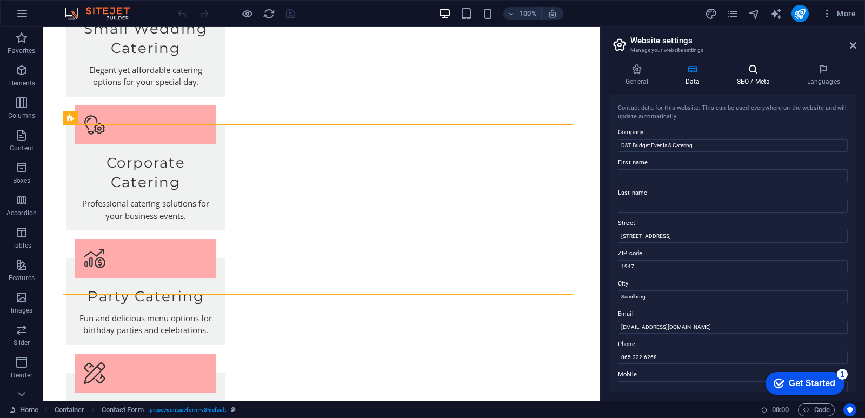
click at [744, 80] on h4 "SEO / Meta" at bounding box center [755, 75] width 70 height 23
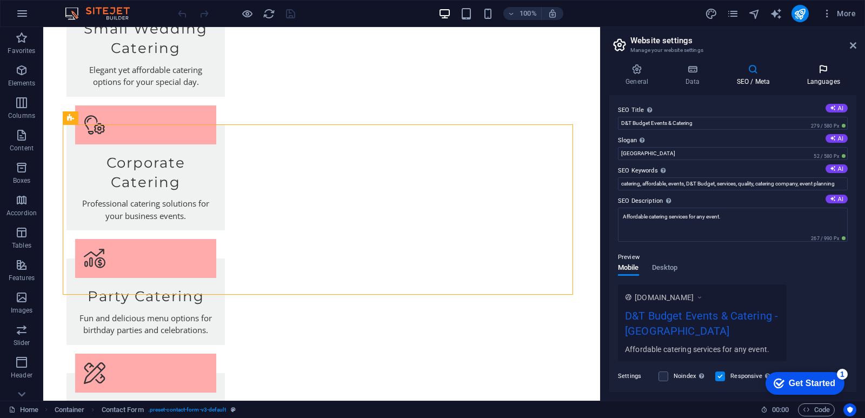
click at [819, 78] on h4 "Languages" at bounding box center [823, 75] width 66 height 23
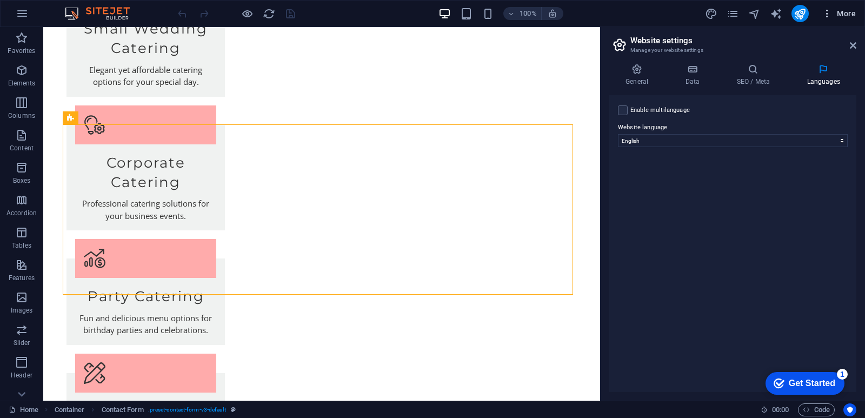
click at [827, 12] on icon "button" at bounding box center [827, 13] width 11 height 11
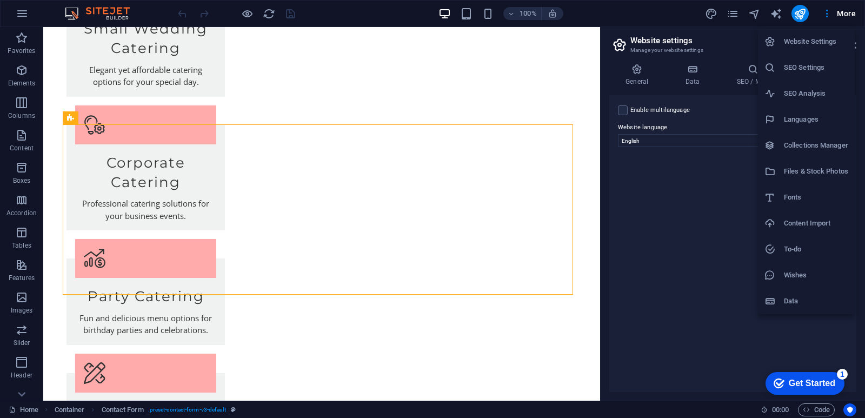
click at [73, 117] on div at bounding box center [432, 209] width 865 height 418
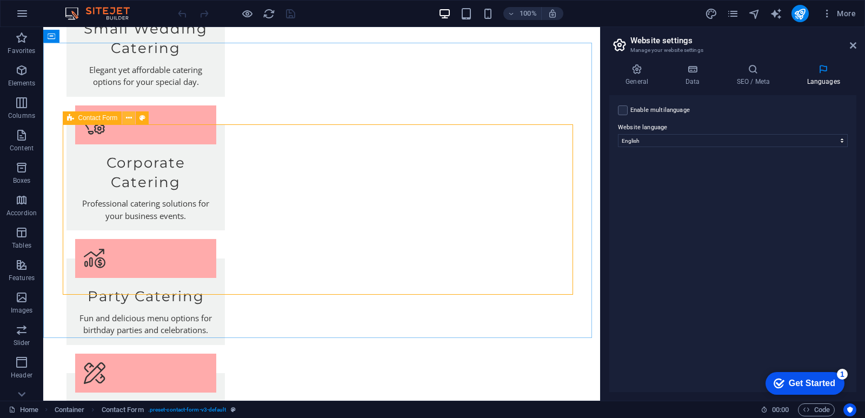
click at [128, 118] on icon at bounding box center [129, 117] width 6 height 11
click at [367, 268] on span "Form button" at bounding box center [355, 266] width 35 height 6
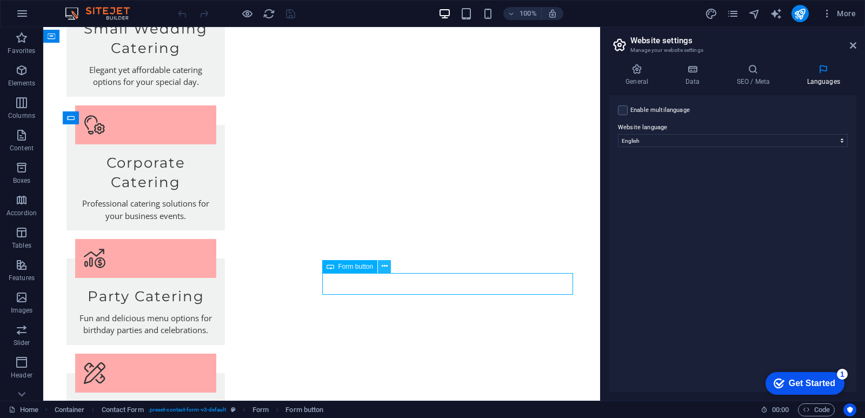
click at [383, 265] on icon at bounding box center [385, 266] width 6 height 11
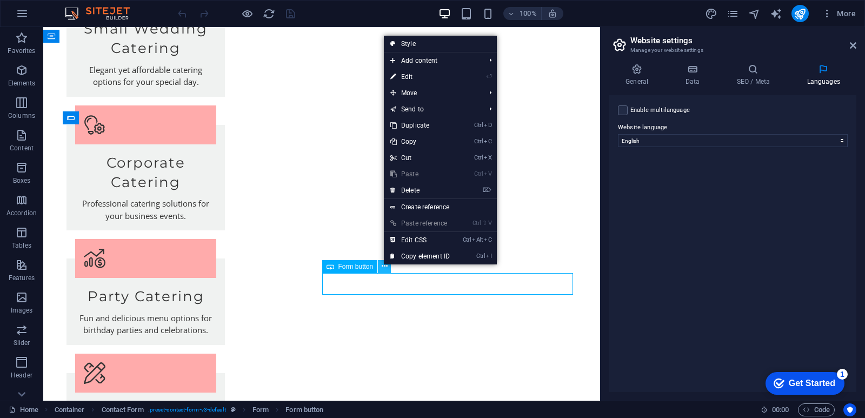
click at [383, 265] on icon at bounding box center [385, 266] width 6 height 11
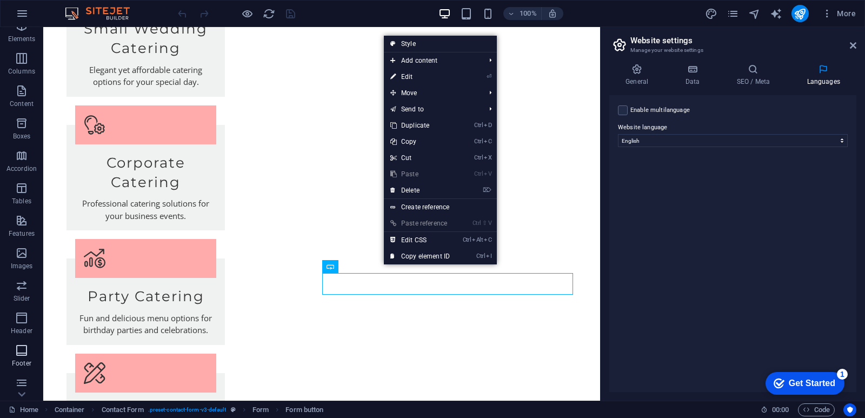
scroll to position [113, 0]
click at [70, 118] on icon at bounding box center [70, 117] width 7 height 13
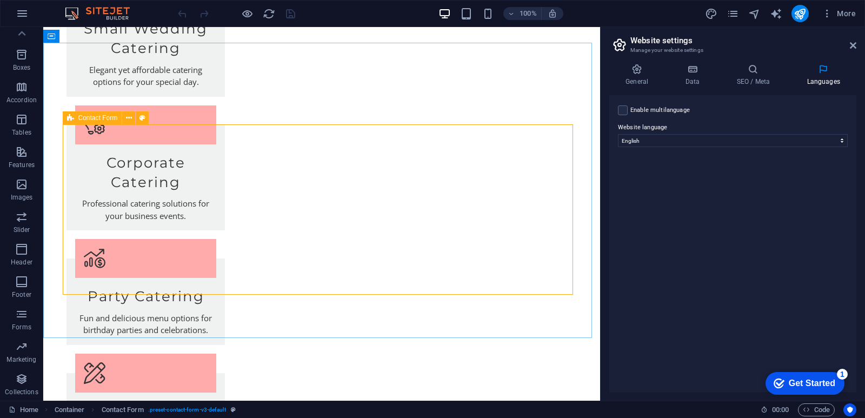
click at [72, 117] on icon at bounding box center [70, 117] width 7 height 13
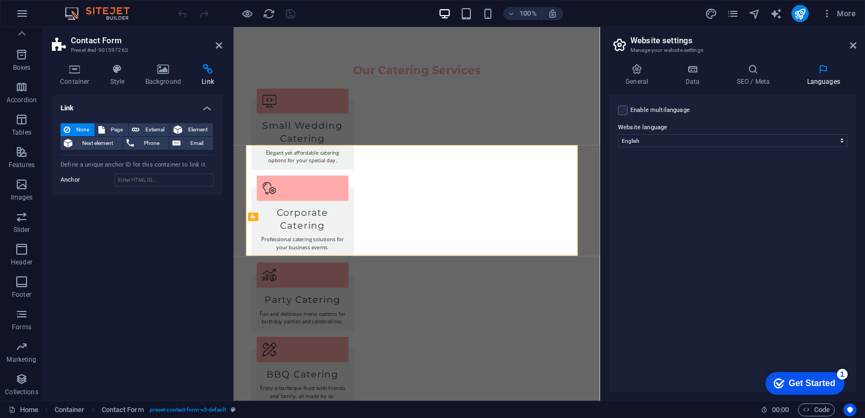
scroll to position [922, 0]
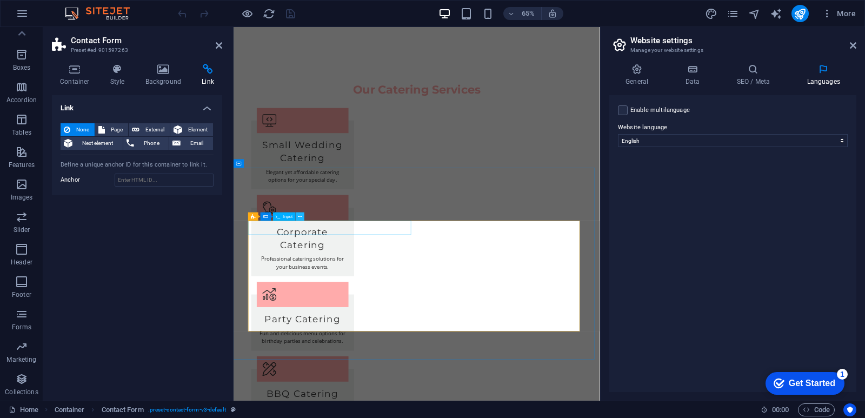
click at [301, 215] on icon at bounding box center [300, 217] width 4 height 8
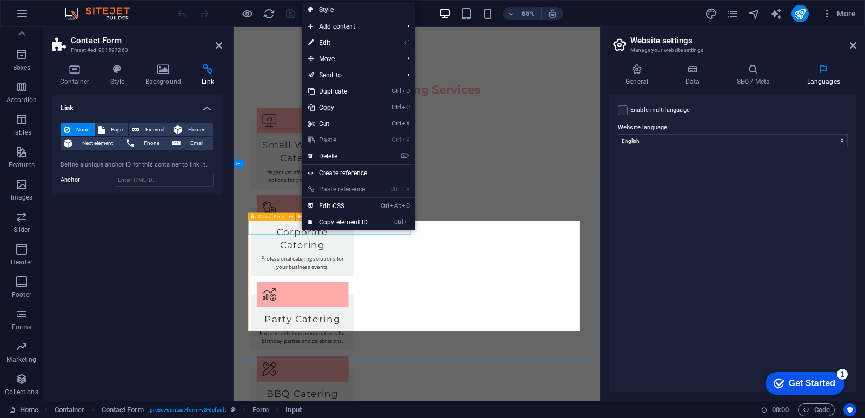
click at [255, 216] on icon at bounding box center [253, 216] width 4 height 9
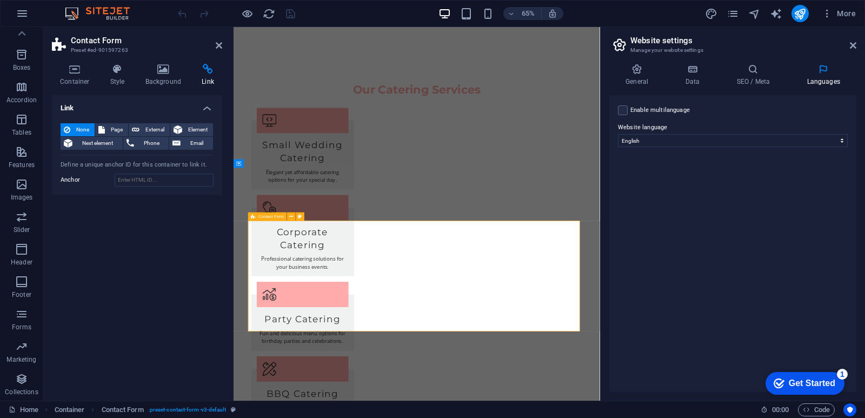
click at [272, 217] on span "Contact Form" at bounding box center [270, 217] width 25 height 4
click at [263, 214] on div "Contact Form" at bounding box center [267, 216] width 38 height 9
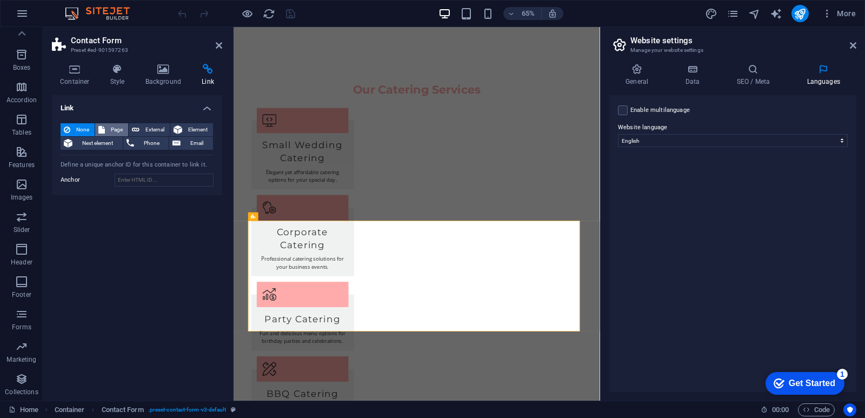
click at [123, 126] on span "Page" at bounding box center [116, 129] width 17 height 13
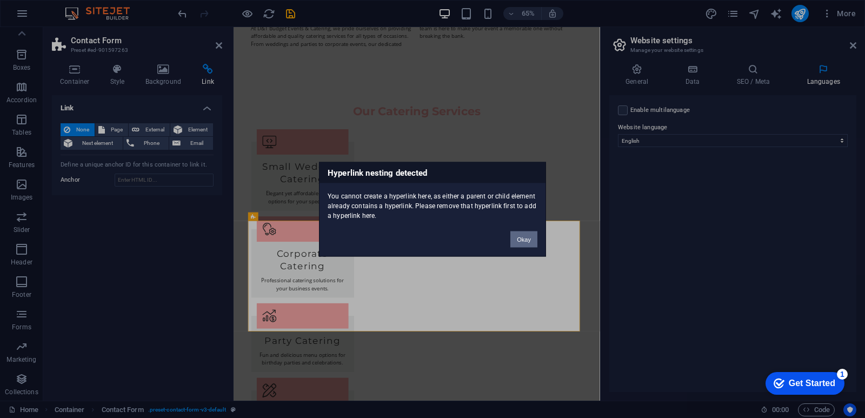
click at [529, 242] on button "Okay" at bounding box center [523, 239] width 27 height 16
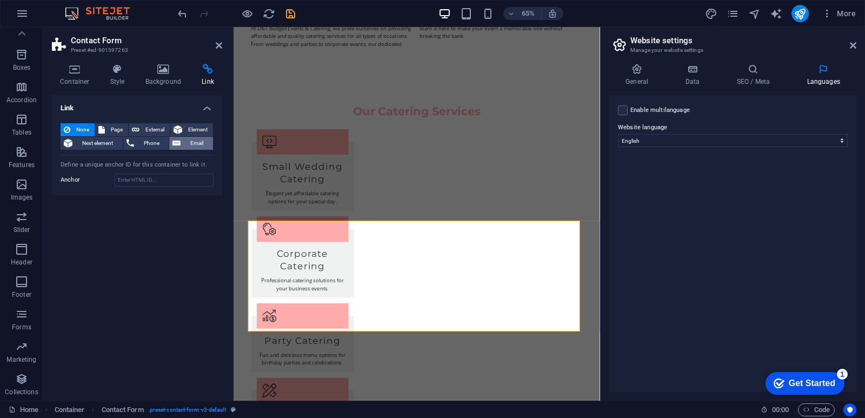
click at [204, 144] on span "Email" at bounding box center [197, 143] width 26 height 13
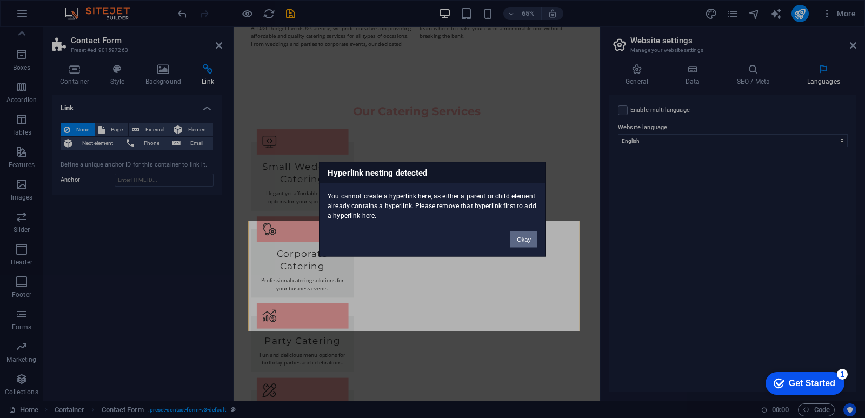
drag, startPoint x: 524, startPoint y: 236, endPoint x: 443, endPoint y: 324, distance: 119.4
click at [524, 236] on button "Okay" at bounding box center [523, 239] width 27 height 16
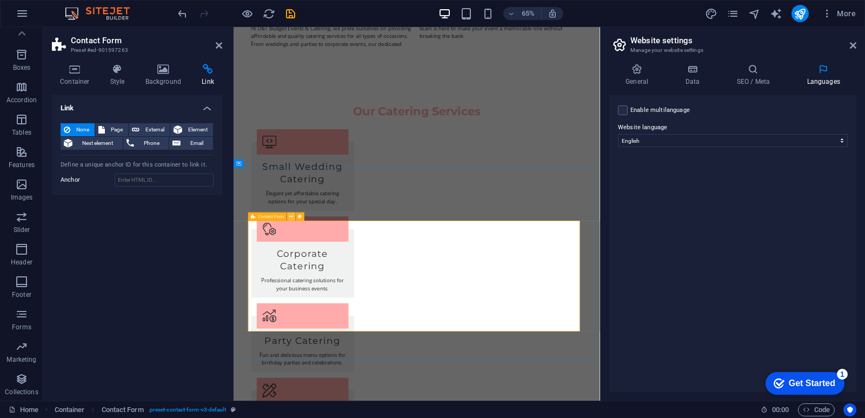
click at [291, 216] on icon at bounding box center [291, 217] width 4 height 8
click at [23, 13] on icon "button" at bounding box center [22, 13] width 13 height 13
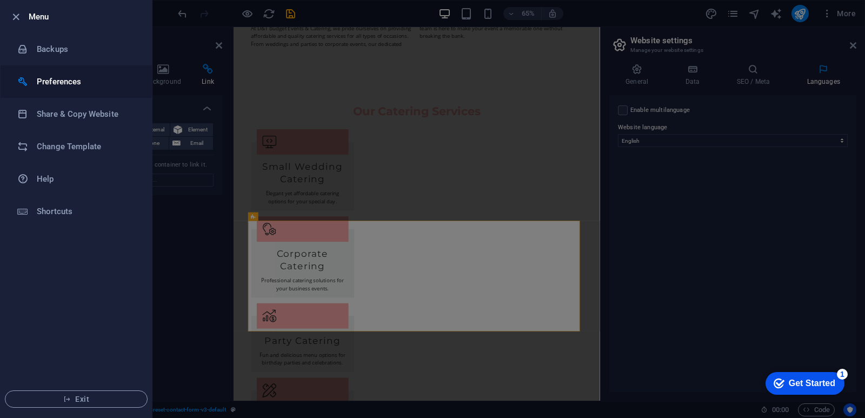
click at [69, 82] on h6 "Preferences" at bounding box center [87, 81] width 100 height 13
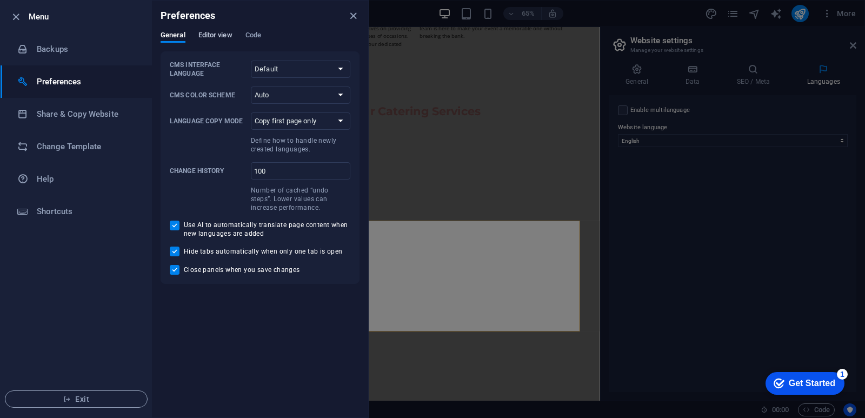
click at [216, 39] on span "Editor view" at bounding box center [215, 36] width 34 height 15
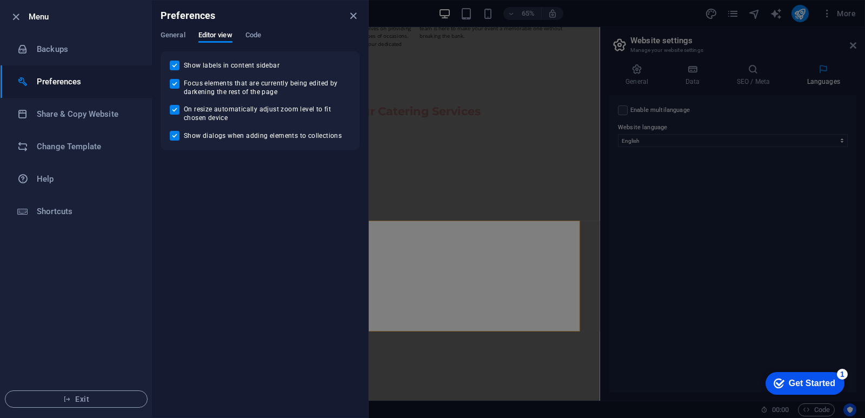
click at [243, 38] on div "General Editor view Code" at bounding box center [260, 41] width 199 height 21
click at [249, 37] on span "Code" at bounding box center [253, 36] width 16 height 15
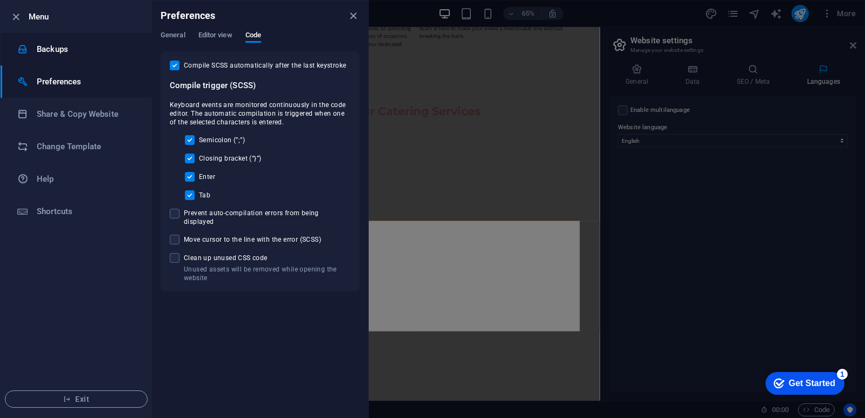
click at [151, 37] on li "Backups" at bounding box center [76, 49] width 151 height 32
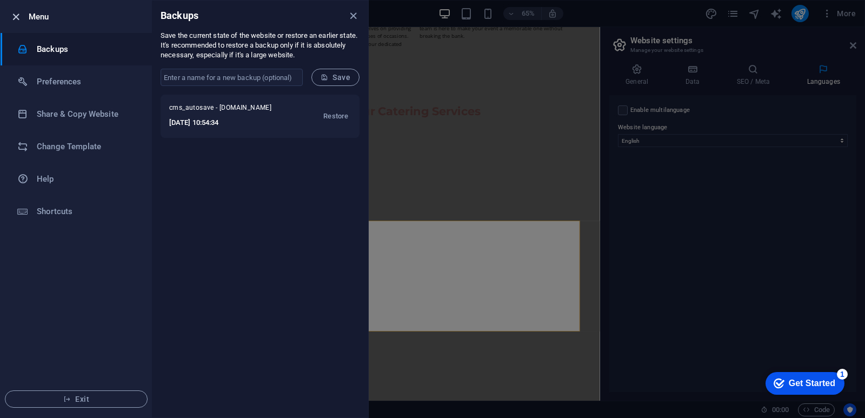
click at [15, 18] on icon "button" at bounding box center [16, 17] width 12 height 12
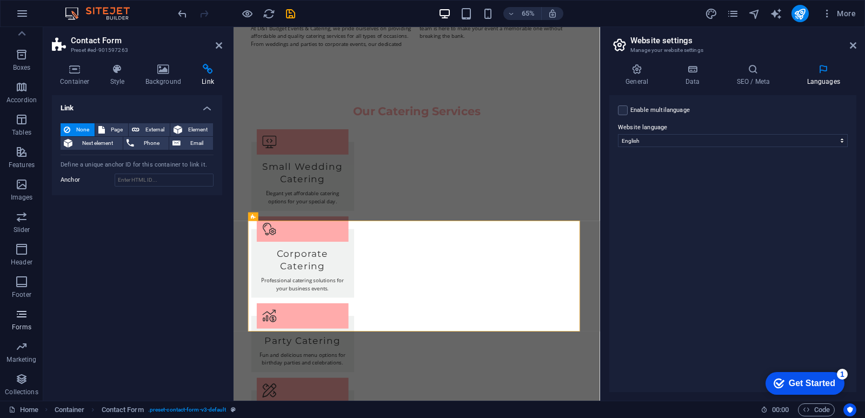
click at [23, 319] on icon "button" at bounding box center [21, 314] width 13 height 13
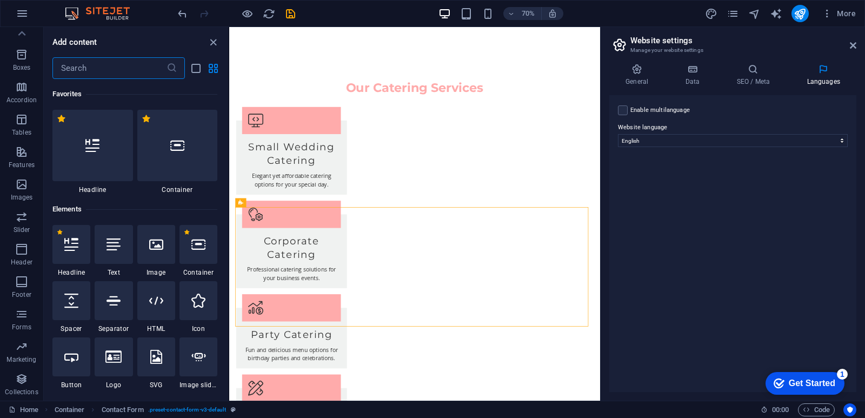
scroll to position [7893, 0]
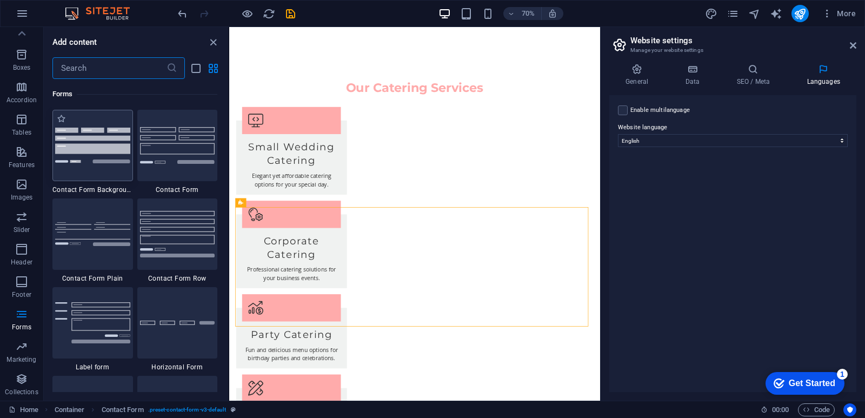
click at [108, 168] on div at bounding box center [92, 145] width 81 height 71
click at [229, 168] on div "Drag here to replace the existing content. Press “Ctrl” if you want to create a…" at bounding box center [414, 214] width 371 height 374
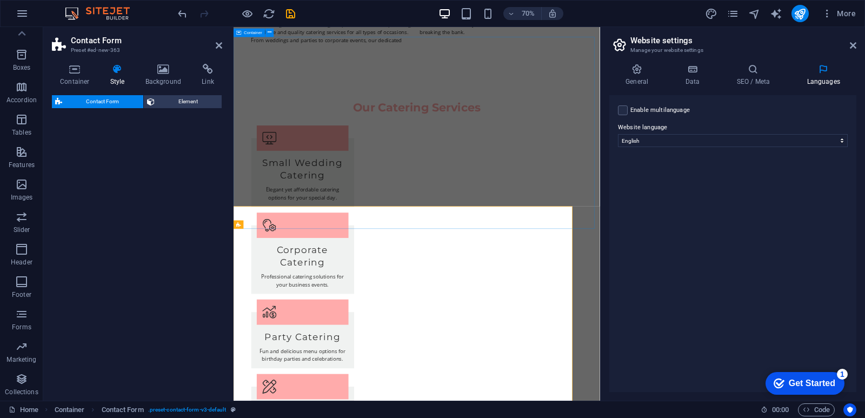
select select "rem"
select select "preset-contact-form-v3-background"
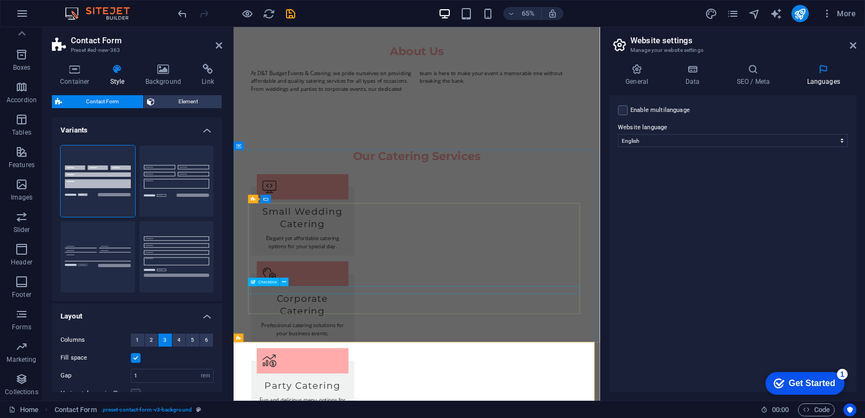
scroll to position [961, 0]
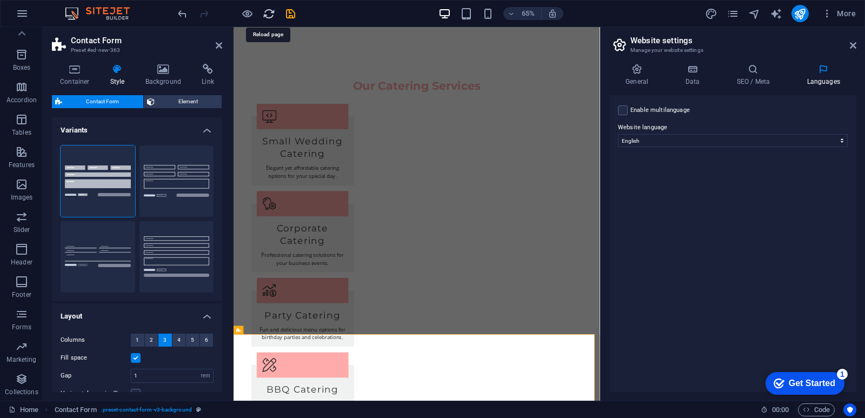
click at [268, 15] on icon "reload" at bounding box center [269, 14] width 12 height 12
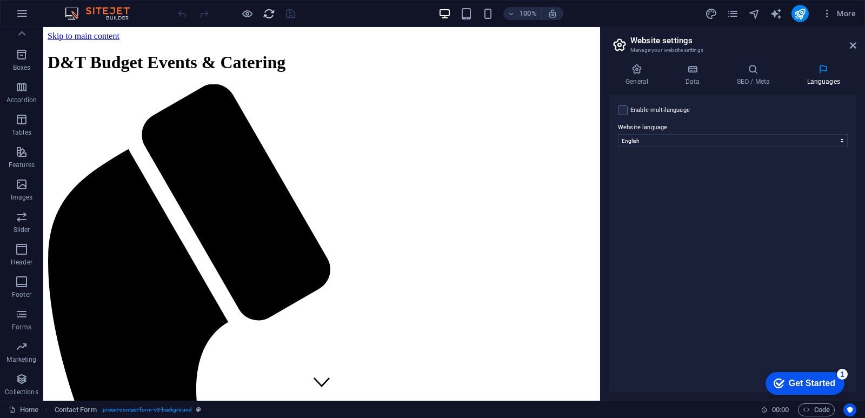
scroll to position [0, 0]
click at [15, 14] on button "button" at bounding box center [22, 14] width 26 height 26
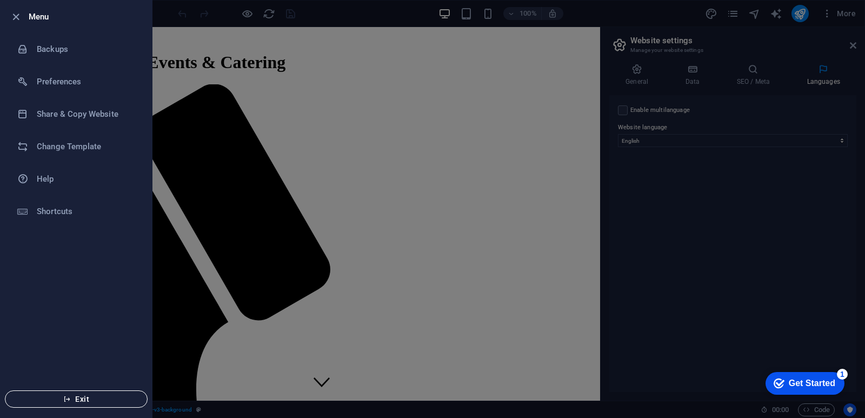
click at [83, 397] on span "Exit" at bounding box center [76, 399] width 124 height 9
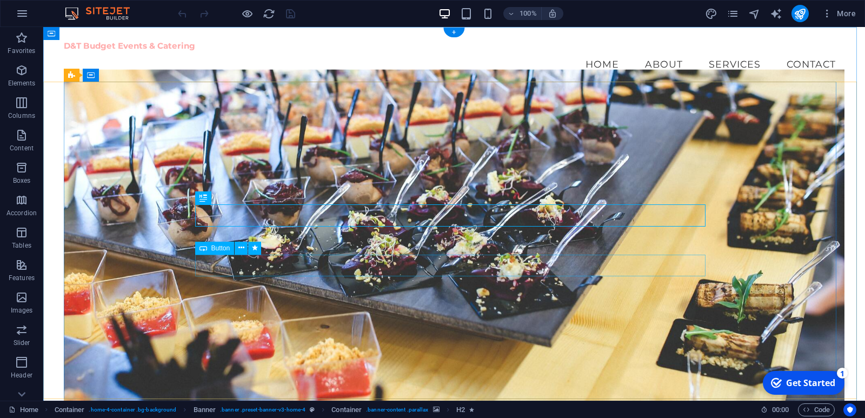
click at [239, 248] on icon at bounding box center [241, 247] width 6 height 11
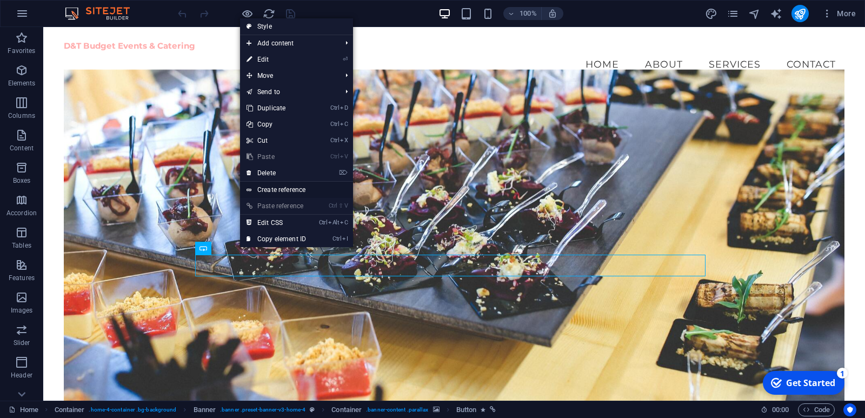
click at [299, 192] on link "Create reference" at bounding box center [296, 190] width 113 height 16
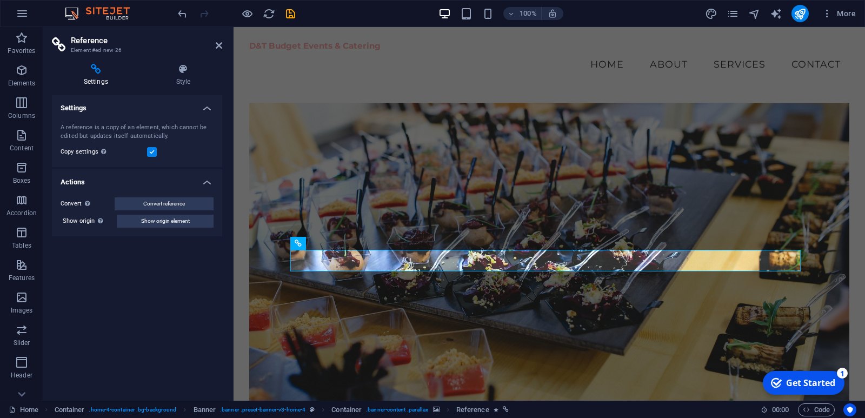
scroll to position [108, 0]
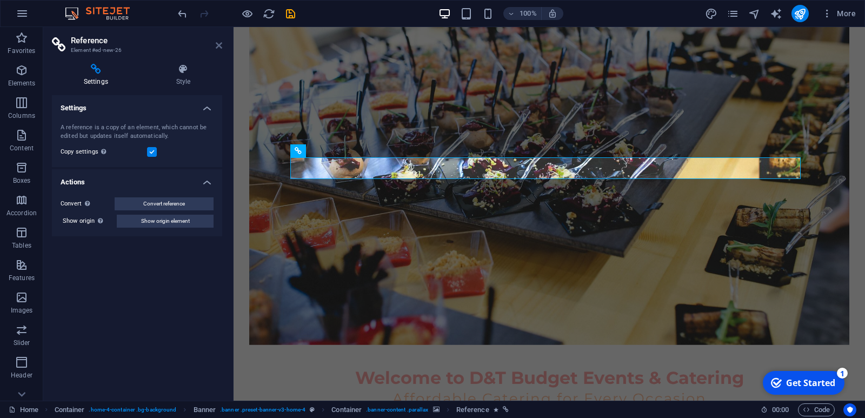
click at [218, 43] on icon at bounding box center [219, 45] width 6 height 9
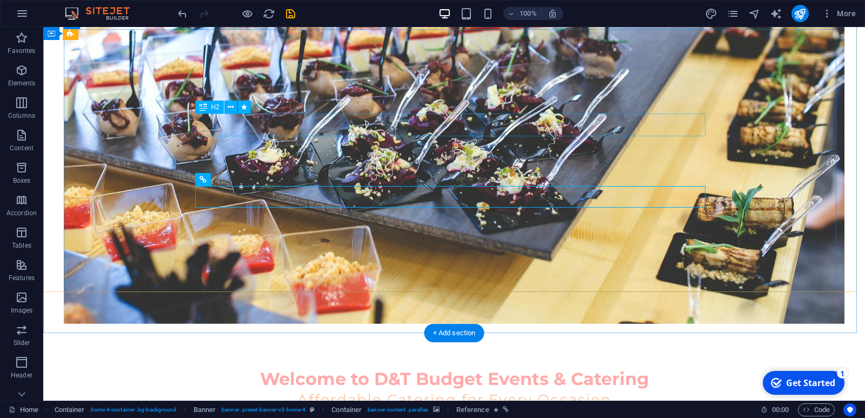
scroll to position [0, 0]
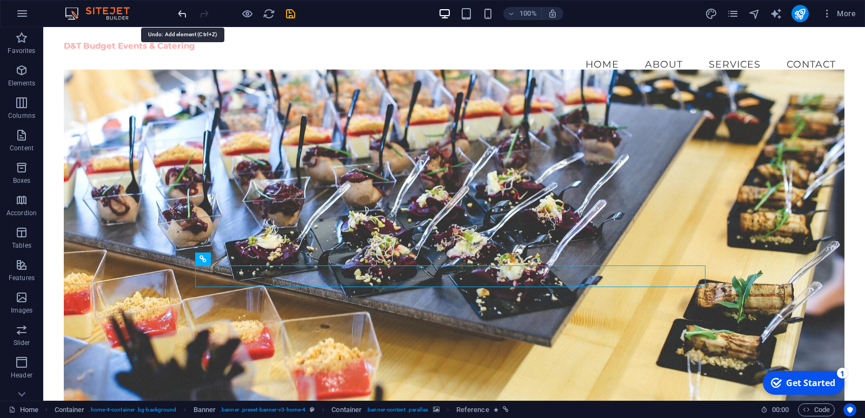
click at [183, 16] on icon "undo" at bounding box center [182, 14] width 12 height 12
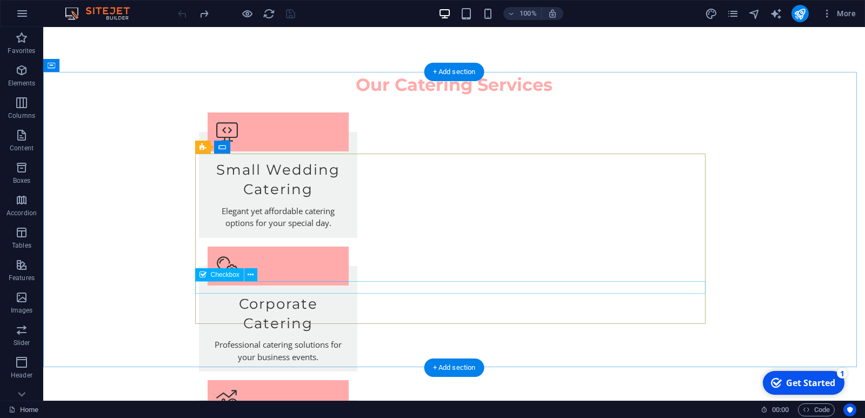
scroll to position [952, 0]
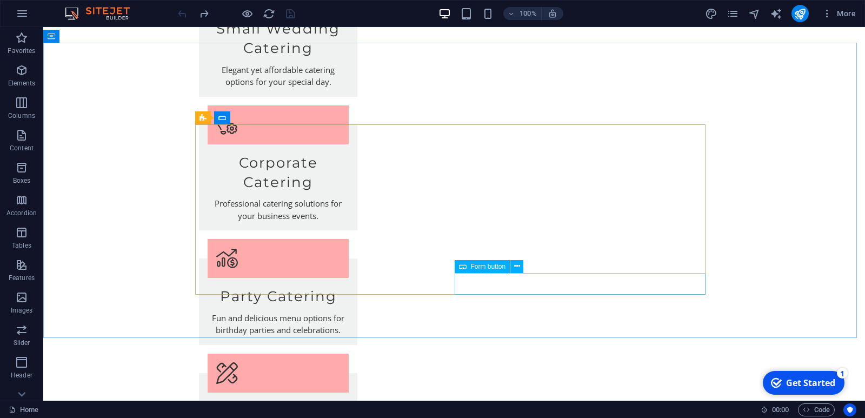
click at [487, 268] on span "Form button" at bounding box center [488, 266] width 35 height 6
click at [517, 267] on icon at bounding box center [517, 266] width 6 height 11
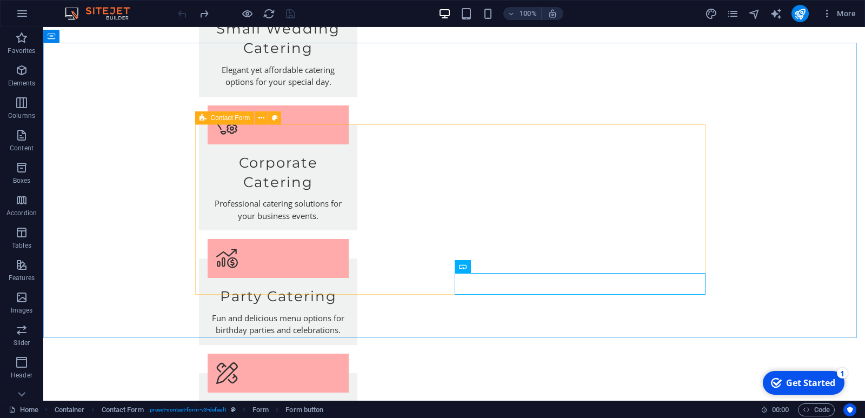
click at [205, 115] on icon at bounding box center [202, 117] width 7 height 13
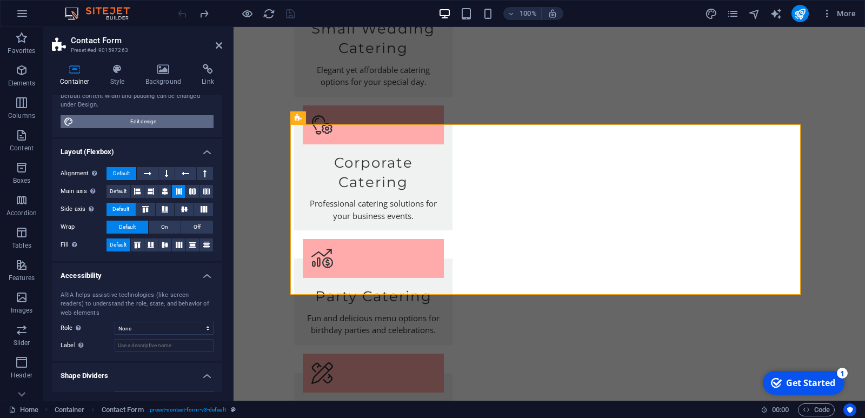
scroll to position [122, 0]
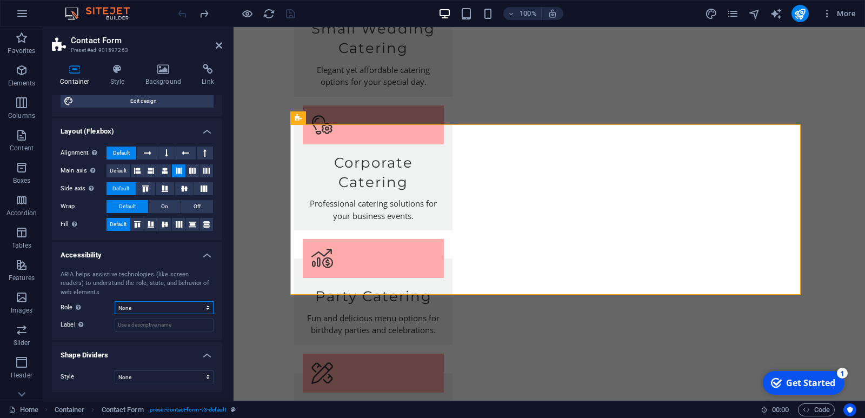
click at [148, 308] on select "None Alert Article Banner Comment Complementary Dialog Footer Header Marquee Pr…" at bounding box center [164, 307] width 99 height 13
click at [128, 375] on select "None Triangle Square Diagonal Polygon 1 Polygon 2 Zigzag Multiple Zigzags Waves…" at bounding box center [164, 376] width 99 height 13
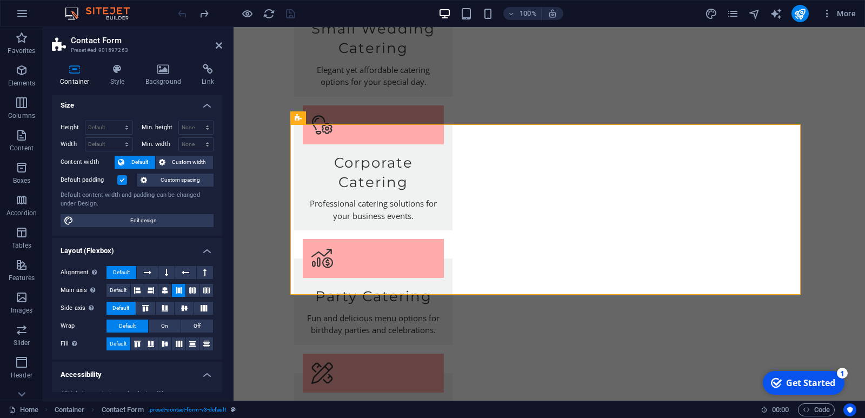
scroll to position [0, 0]
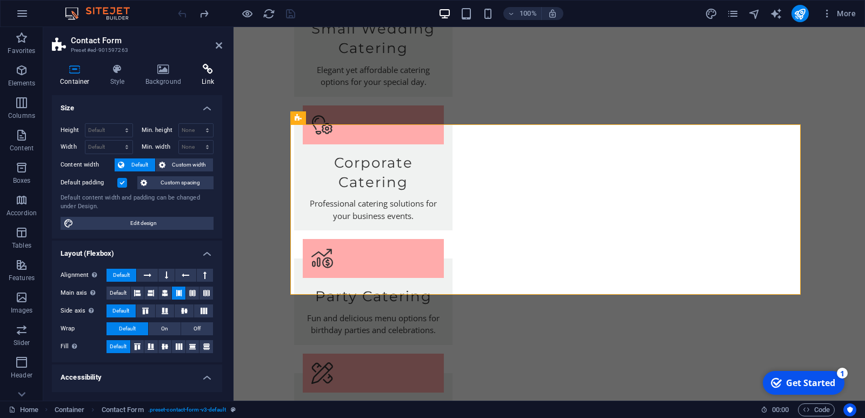
click at [201, 66] on icon at bounding box center [208, 69] width 29 height 11
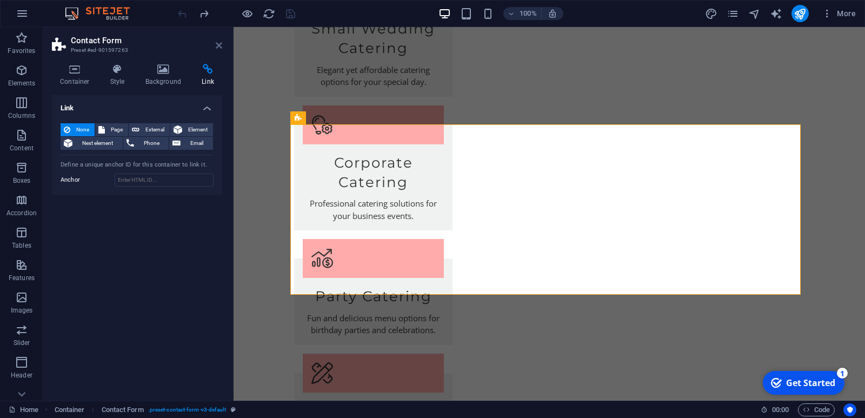
click at [217, 45] on icon at bounding box center [219, 45] width 6 height 9
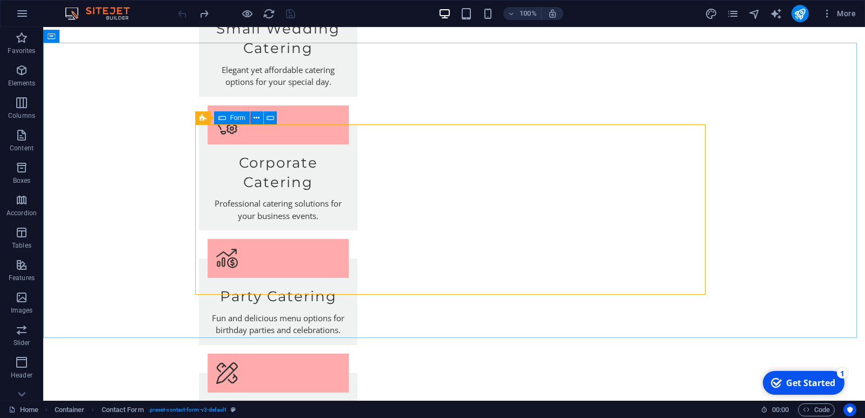
click at [227, 119] on div "Form" at bounding box center [232, 117] width 36 height 13
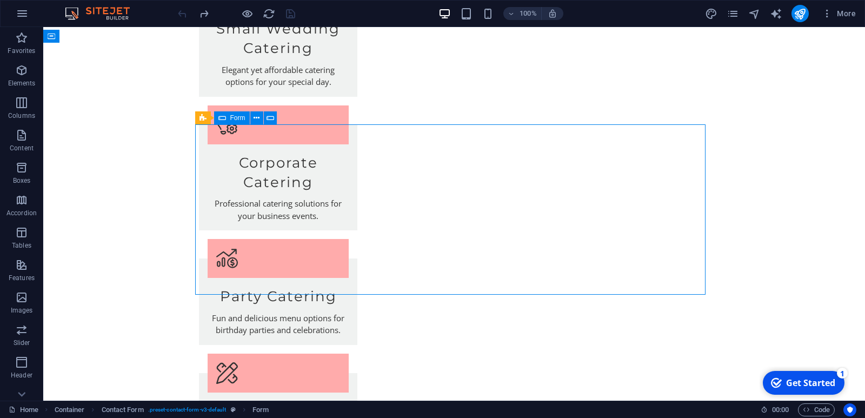
click at [227, 119] on div "Form" at bounding box center [232, 117] width 36 height 13
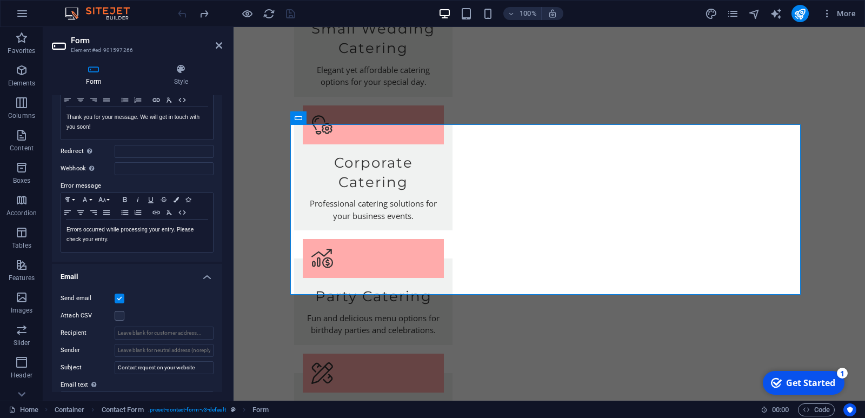
scroll to position [162, 0]
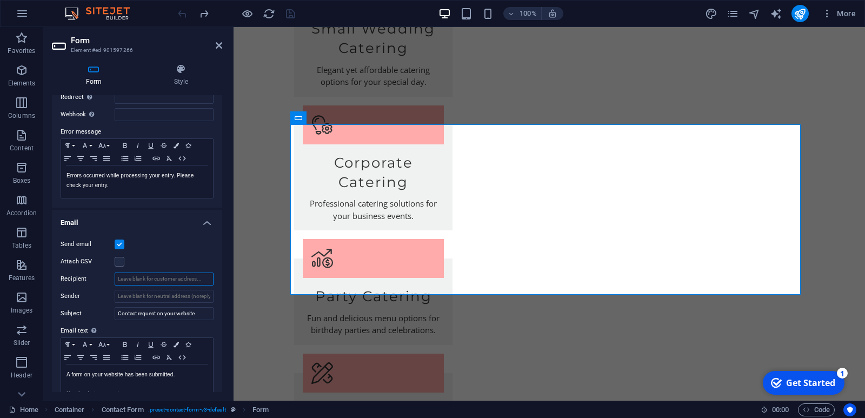
click at [124, 281] on input "Recipient" at bounding box center [164, 278] width 99 height 13
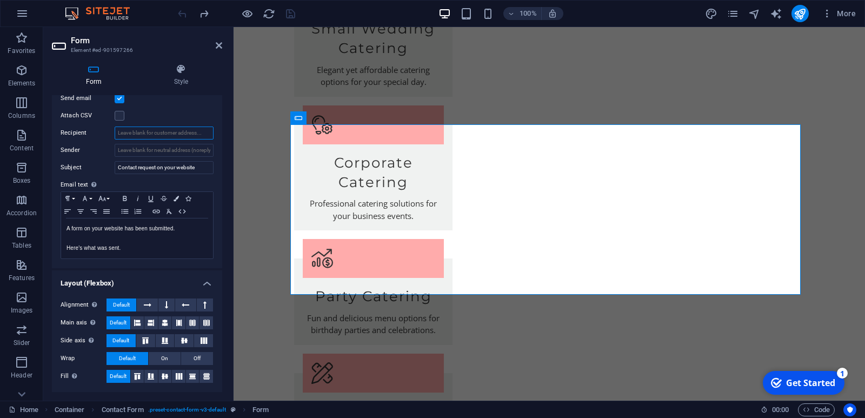
scroll to position [254, 0]
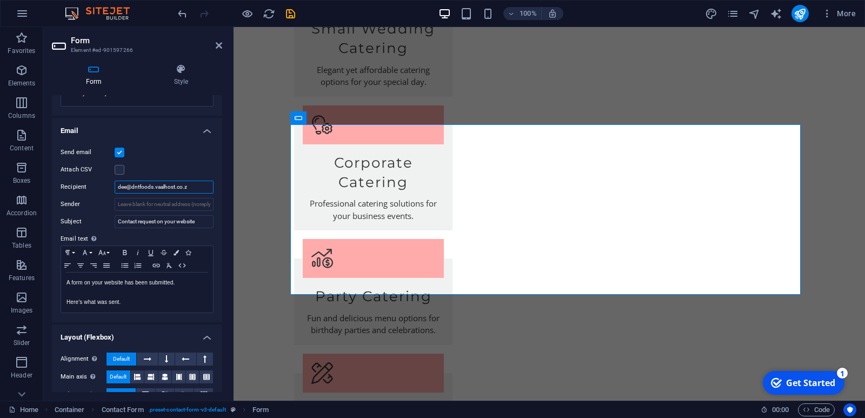
type input "[EMAIL_ADDRESS][DOMAIN_NAME]"
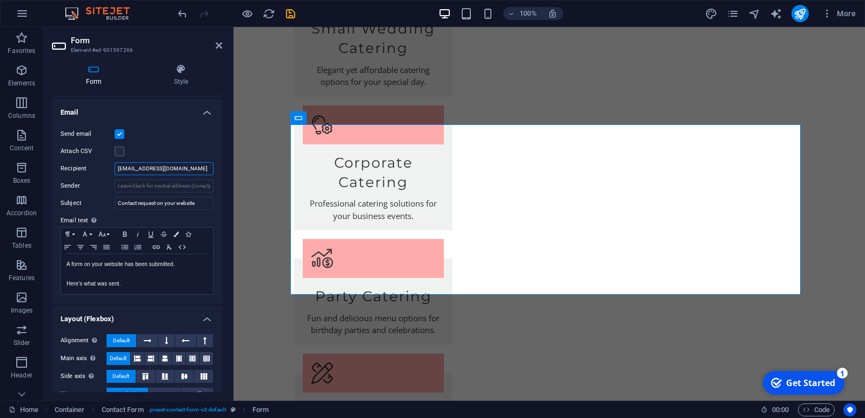
scroll to position [308, 0]
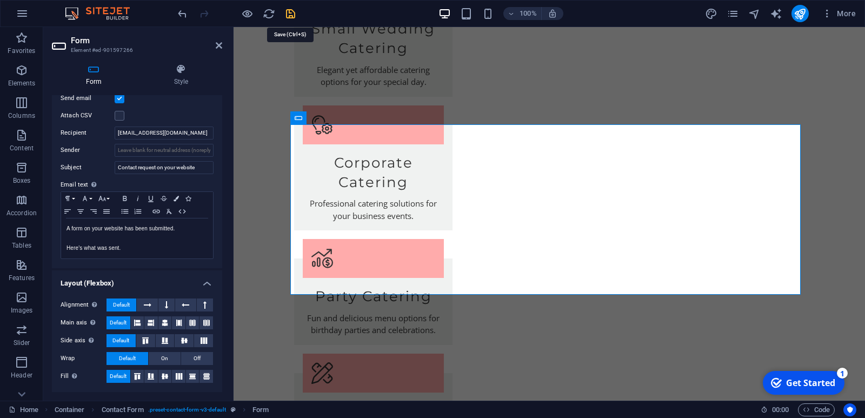
click at [290, 14] on icon "save" at bounding box center [290, 14] width 12 height 12
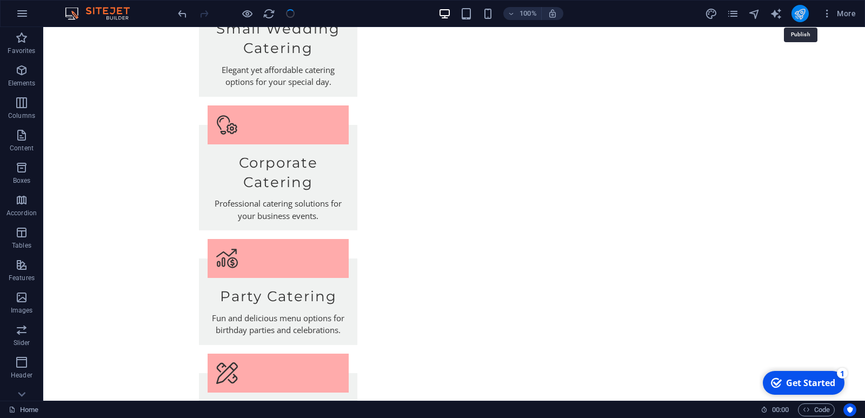
click at [799, 12] on icon "publish" at bounding box center [800, 14] width 12 height 12
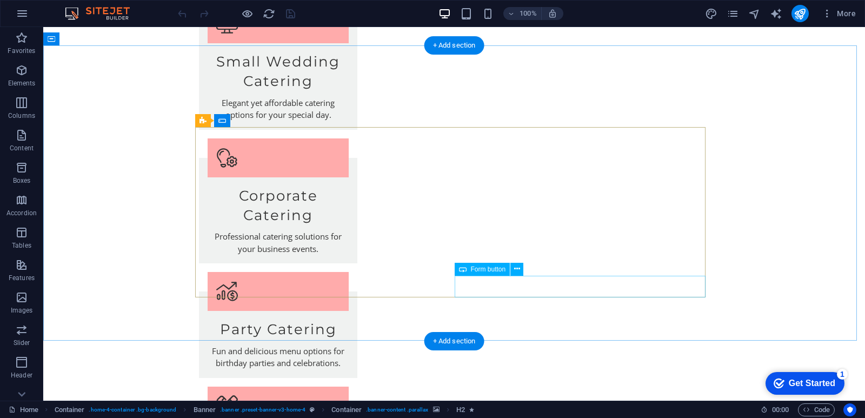
scroll to position [952, 0]
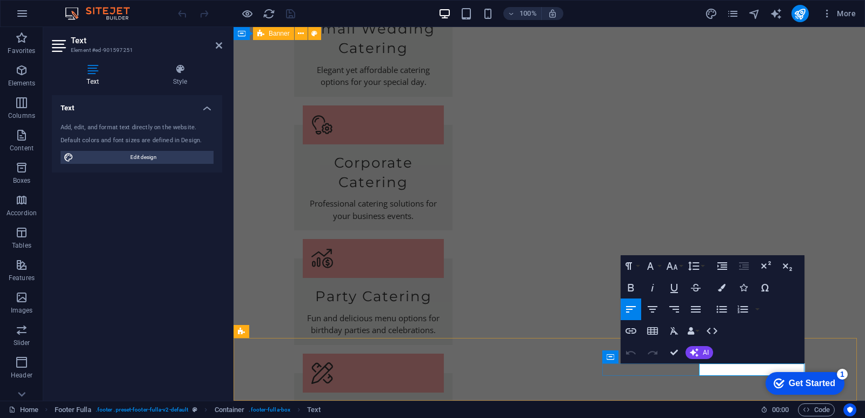
drag, startPoint x: 728, startPoint y: 372, endPoint x: 577, endPoint y: 392, distance: 151.6
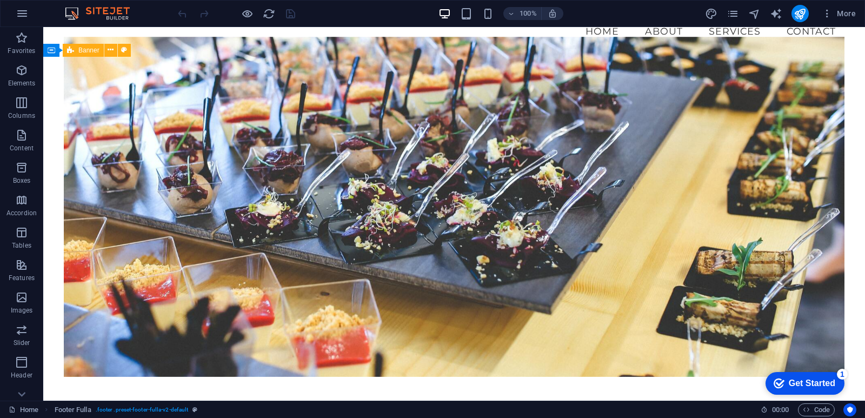
scroll to position [0, 0]
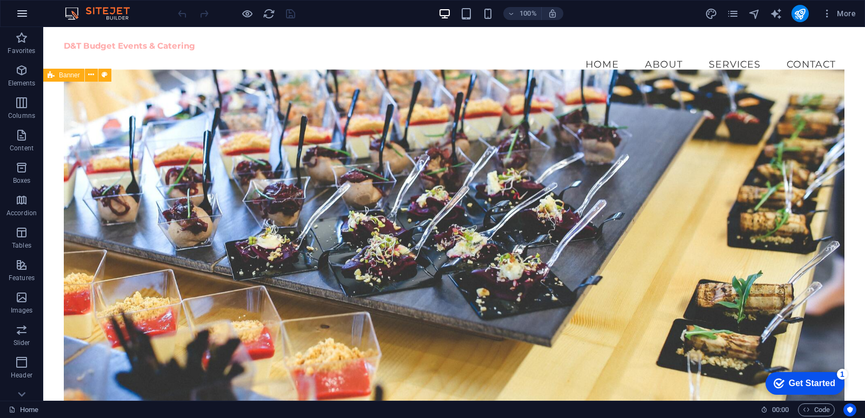
click at [23, 16] on icon "button" at bounding box center [22, 13] width 13 height 13
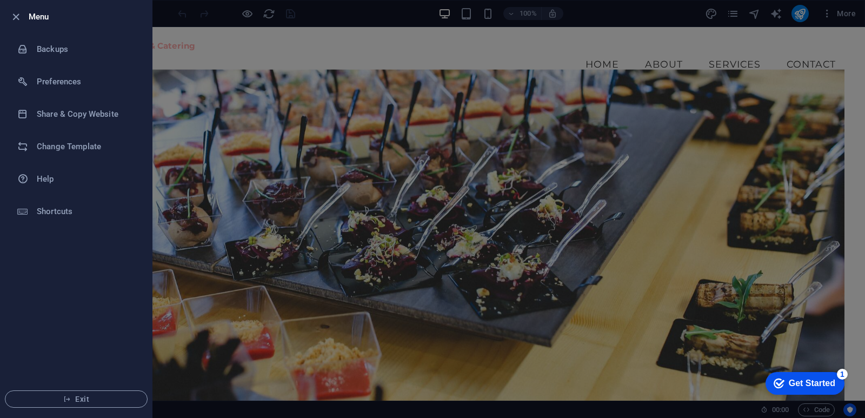
click at [463, 61] on div at bounding box center [432, 209] width 865 height 418
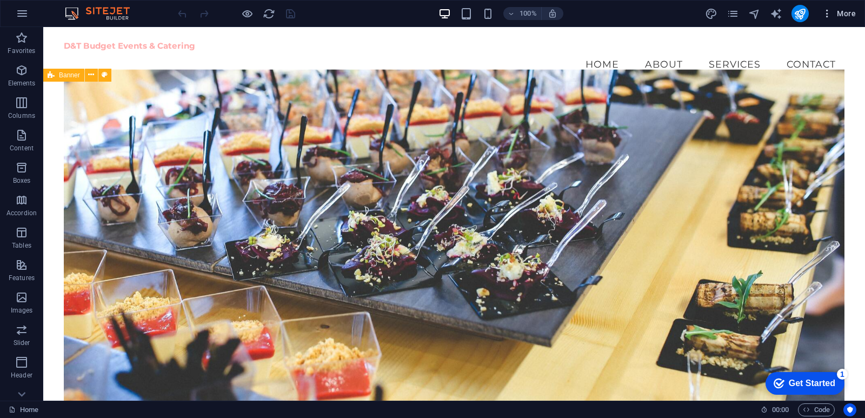
click at [842, 15] on span "More" at bounding box center [839, 13] width 34 height 11
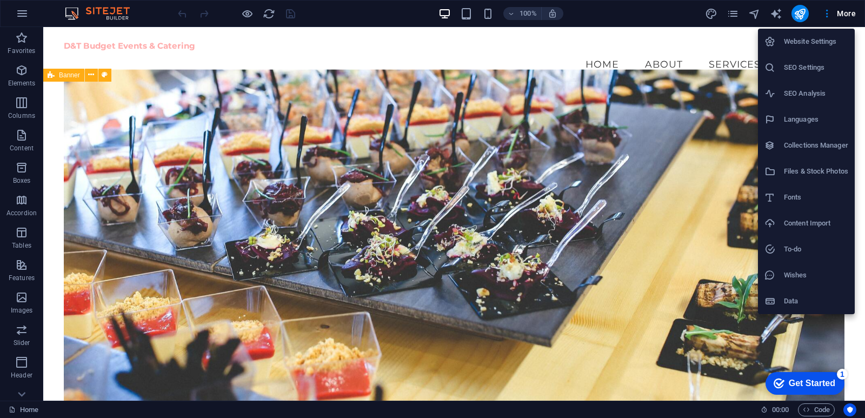
click at [388, 55] on div at bounding box center [432, 209] width 865 height 418
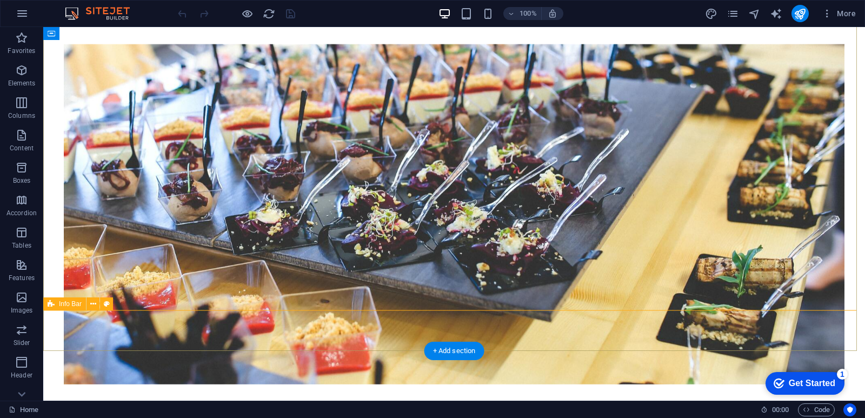
scroll to position [108, 0]
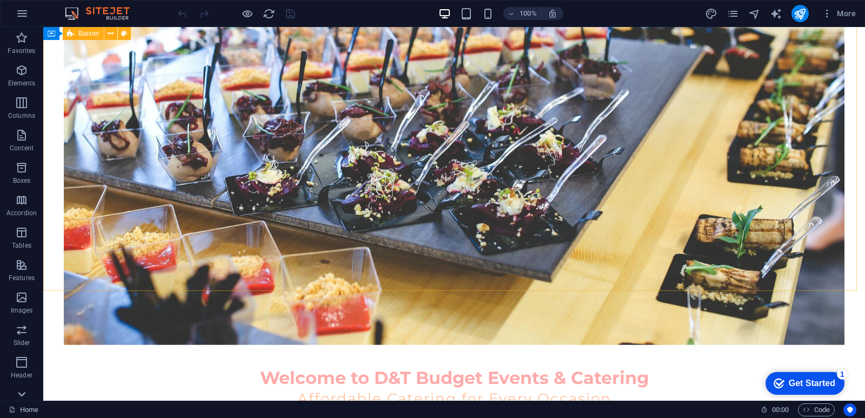
click at [22, 41] on icon at bounding box center [21, 33] width 15 height 15
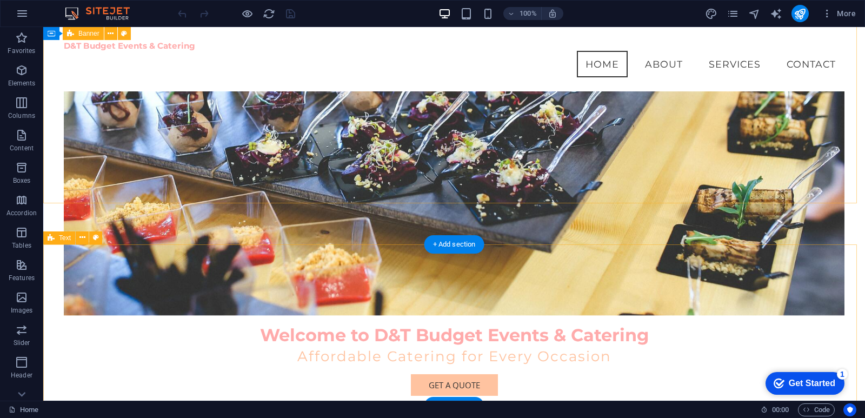
scroll to position [0, 0]
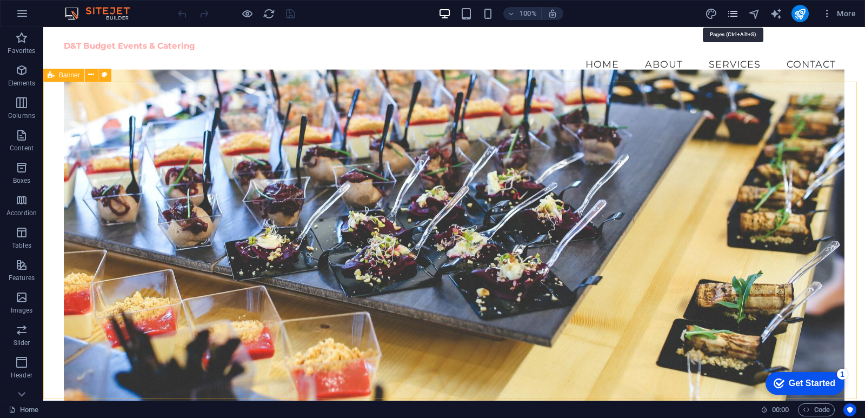
click at [730, 16] on icon "pages" at bounding box center [733, 14] width 12 height 12
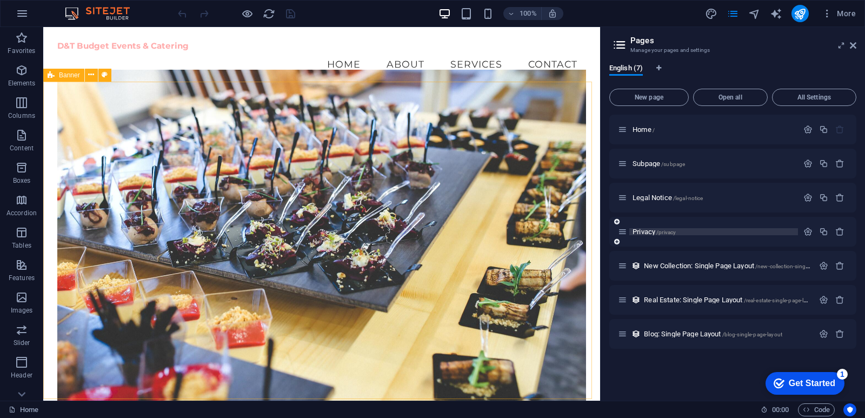
click at [634, 228] on span "Privacy /privacy" at bounding box center [654, 232] width 43 height 8
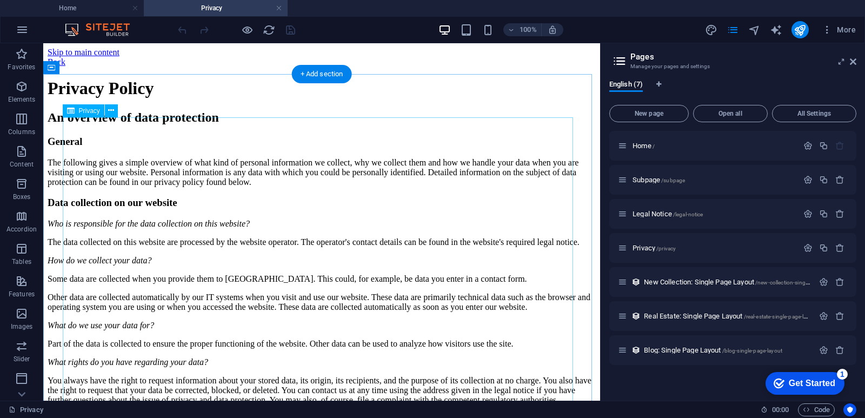
click at [85, 127] on div "Drag here to replace the existing content. Press “Ctrl” if you want to create a…" at bounding box center [321, 221] width 557 height 357
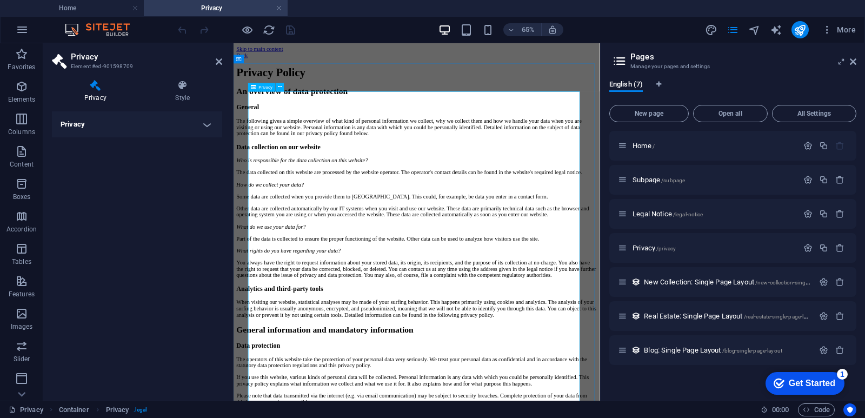
click at [202, 128] on h4 "Privacy" at bounding box center [137, 124] width 170 height 26
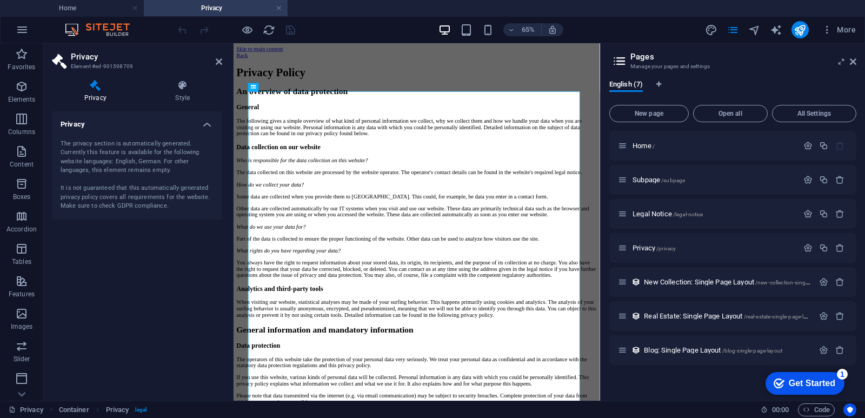
click at [178, 159] on div "The privacy section is automatically generated. Currently this feature is avail…" at bounding box center [137, 174] width 153 height 71
click at [134, 167] on div "The privacy section is automatically generated. Currently this feature is avail…" at bounding box center [137, 174] width 153 height 71
click at [96, 86] on icon at bounding box center [95, 85] width 87 height 11
click at [281, 87] on icon at bounding box center [280, 87] width 4 height 8
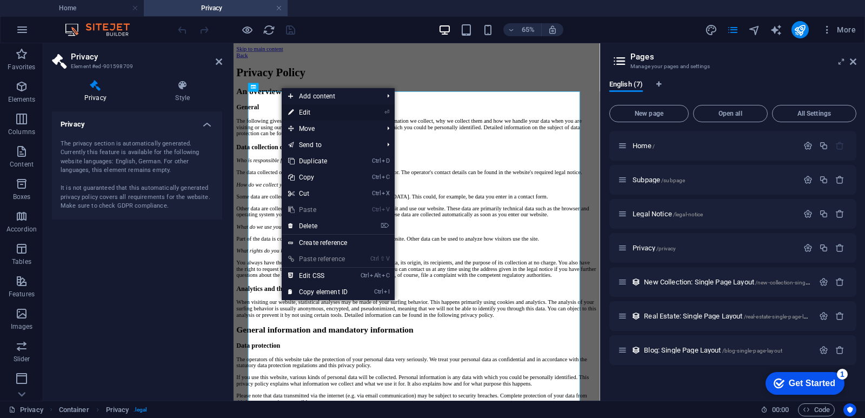
click at [305, 110] on link "⏎ Edit" at bounding box center [318, 112] width 72 height 16
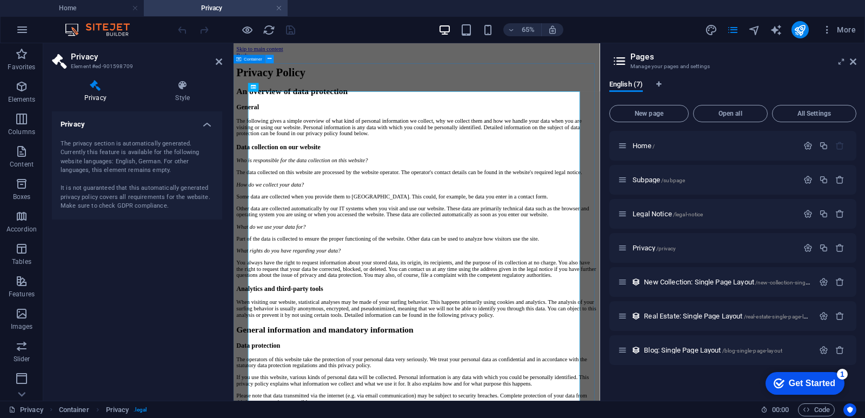
click at [269, 58] on icon at bounding box center [270, 59] width 4 height 8
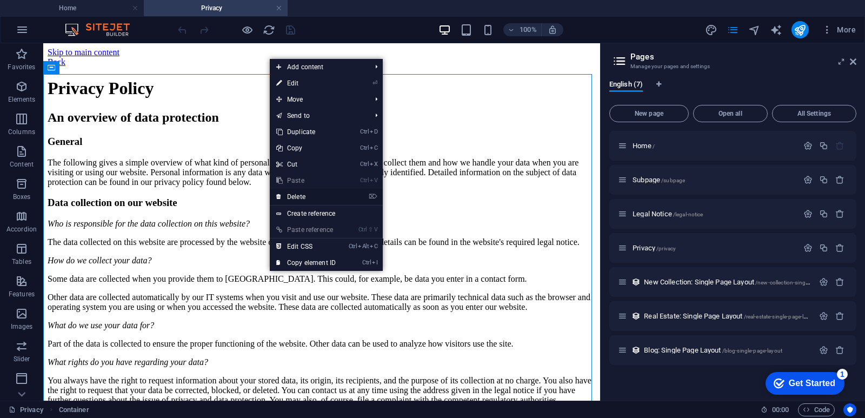
click at [305, 197] on link "⌦ Delete" at bounding box center [306, 197] width 72 height 16
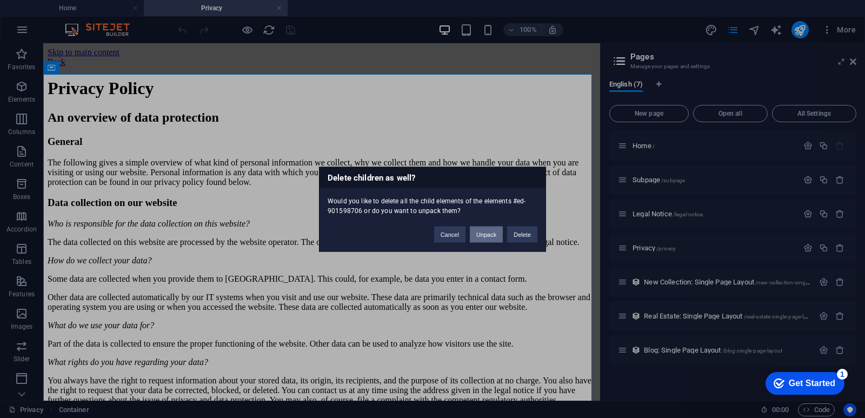
click at [488, 234] on button "Unpack" at bounding box center [486, 234] width 33 height 16
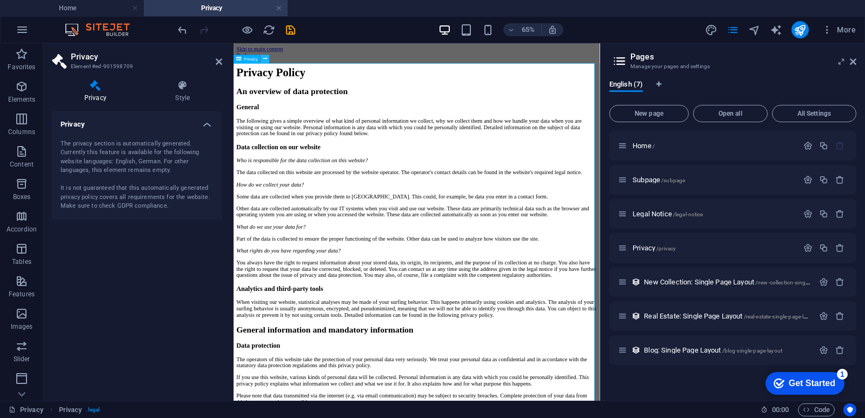
click at [263, 57] on icon at bounding box center [265, 59] width 4 height 8
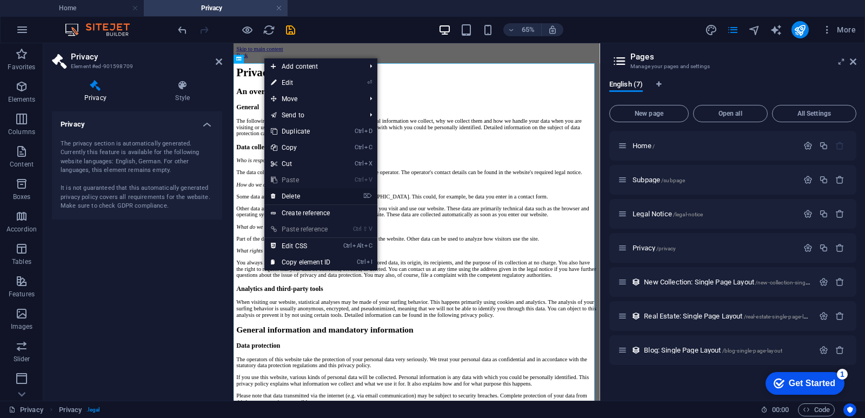
click at [294, 194] on link "⌦ Delete" at bounding box center [300, 196] width 72 height 16
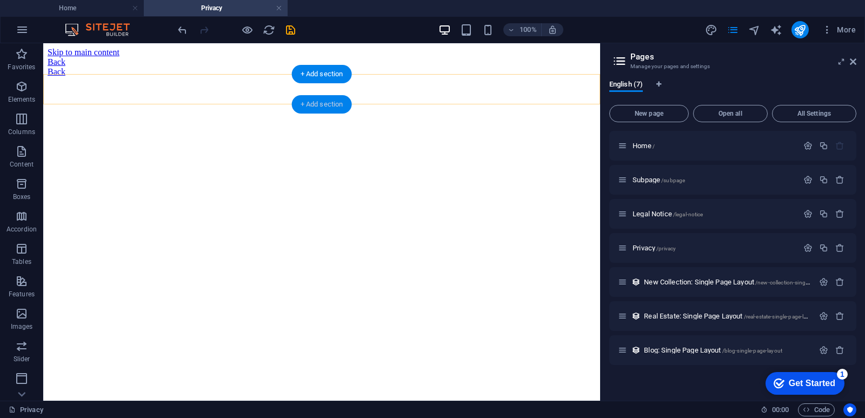
click at [316, 105] on div "+ Add section" at bounding box center [322, 104] width 60 height 18
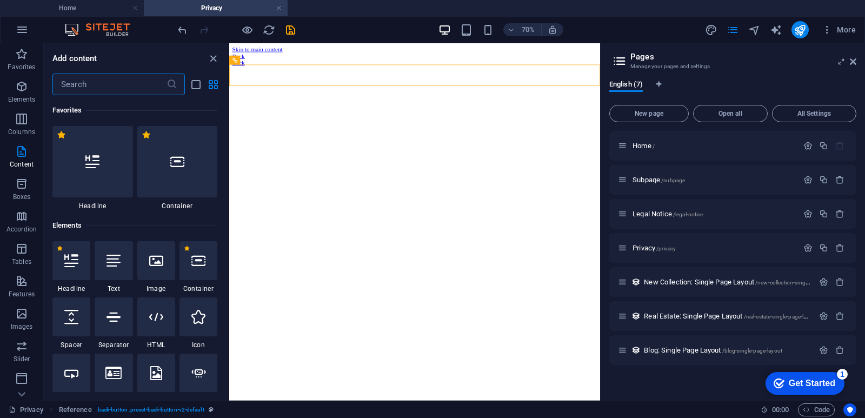
scroll to position [1892, 0]
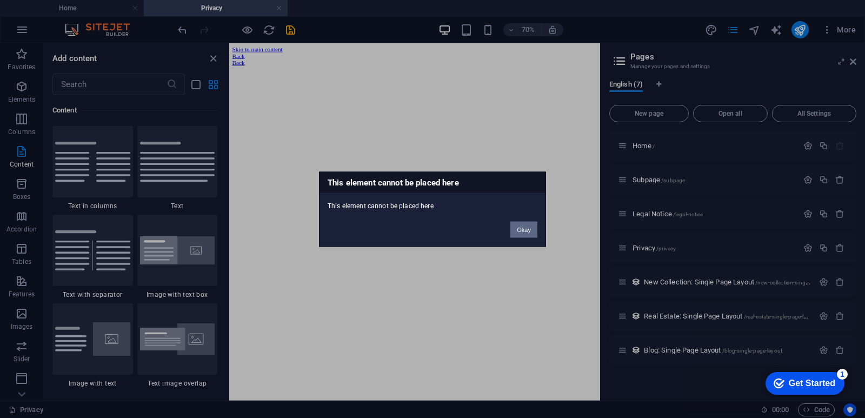
click at [522, 228] on button "Okay" at bounding box center [523, 229] width 27 height 16
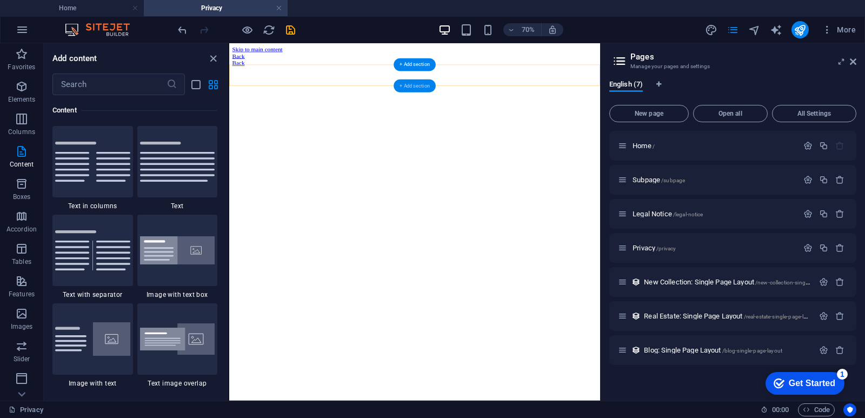
click at [414, 83] on div "+ Add section" at bounding box center [415, 85] width 42 height 13
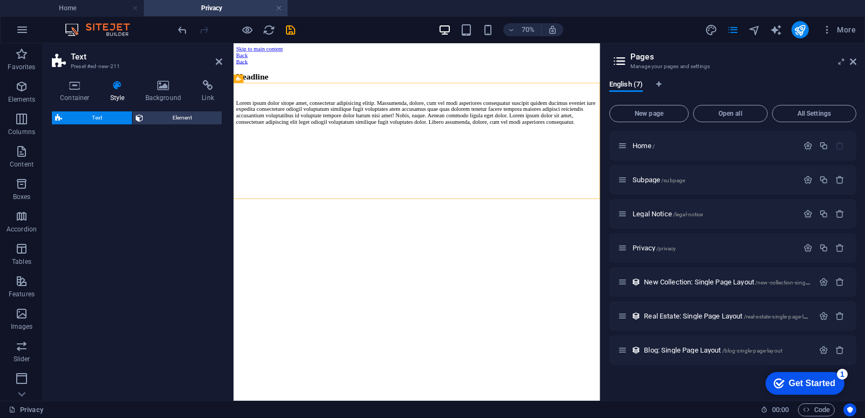
select select "rem"
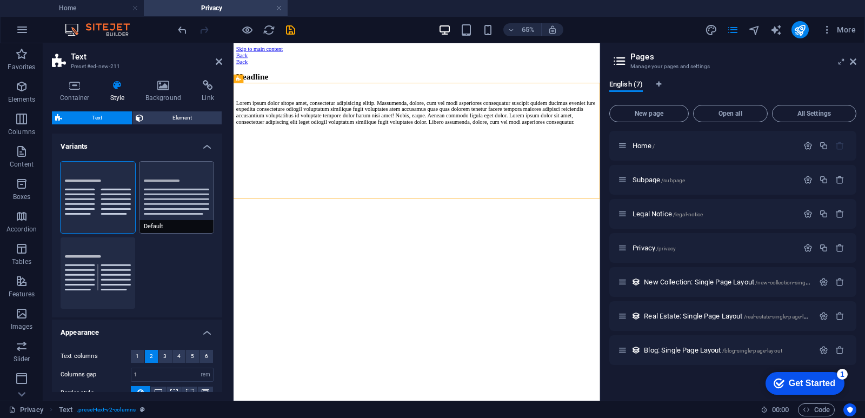
click at [171, 215] on button "Default" at bounding box center [176, 197] width 75 height 71
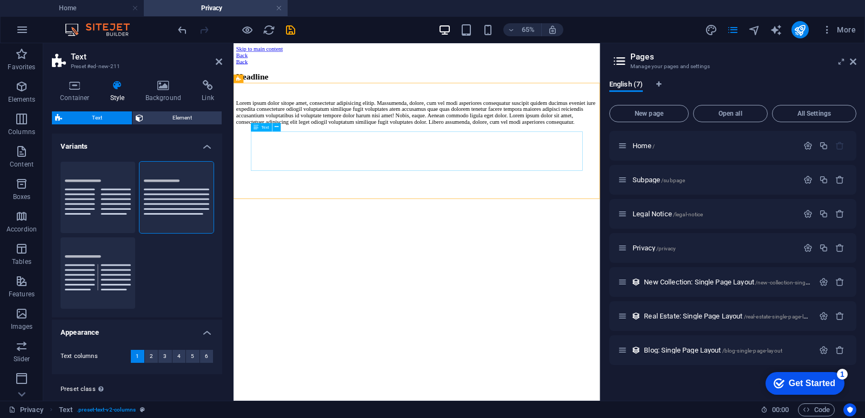
click at [415, 169] on div "Lorem ipsum dolor sitope amet, consectetur adipisicing elitip. Massumenda, dolo…" at bounding box center [515, 149] width 555 height 39
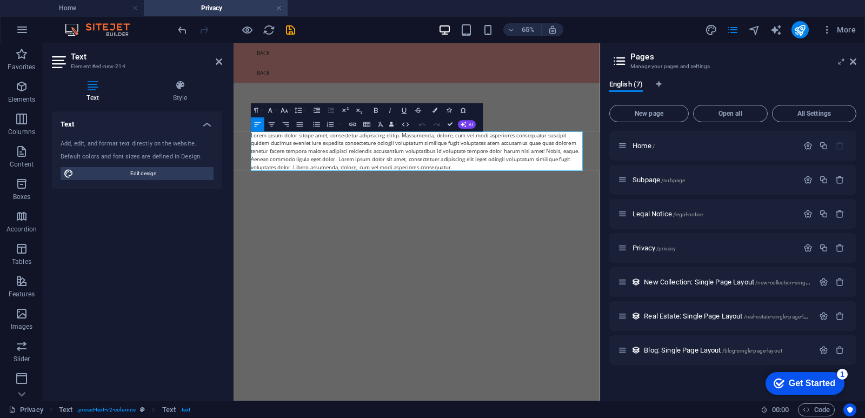
click at [477, 195] on p "Lorem ipsum dolor sitope amet, consectetur adipisicing elitip. Massumenda, dolo…" at bounding box center [516, 209] width 510 height 61
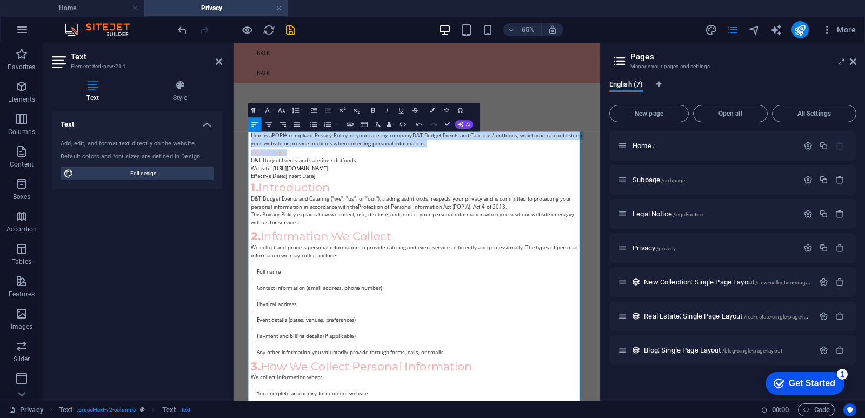
drag, startPoint x: 548, startPoint y: 203, endPoint x: 225, endPoint y: 190, distance: 323.0
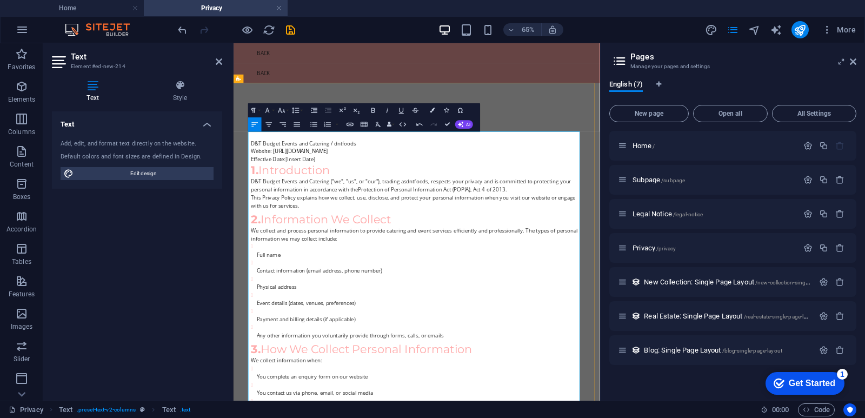
click at [390, 220] on p "D&T Budget Events and Catering / dntfoods Website: https://dntfoods.vaalhost.co…" at bounding box center [516, 209] width 510 height 37
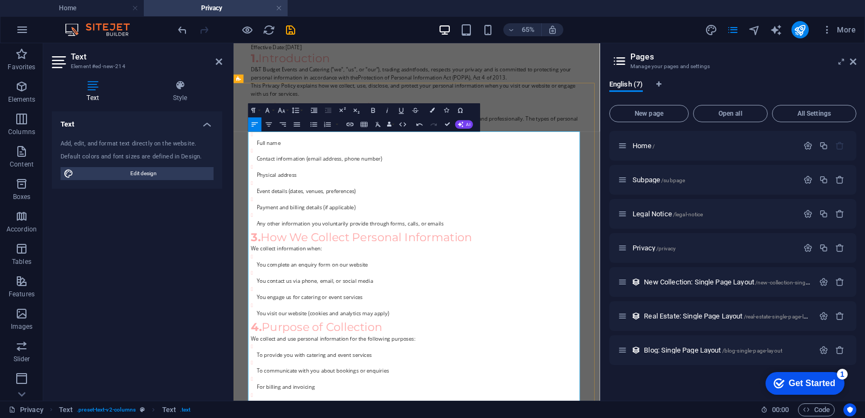
scroll to position [0, 0]
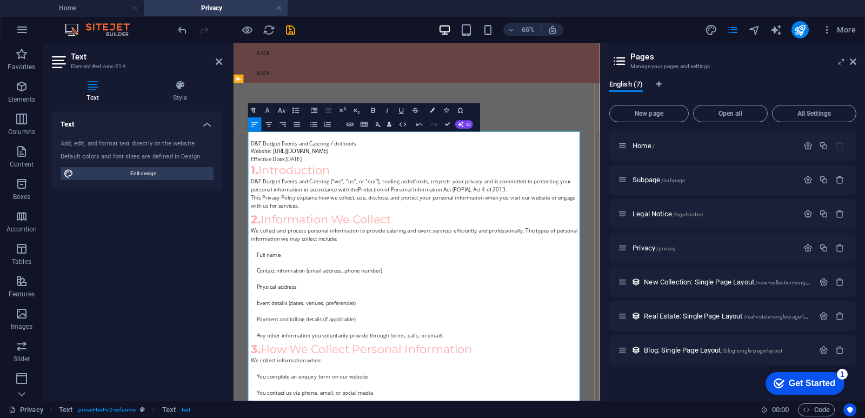
click at [458, 226] on p "D&T Budget Events and Catering / dntfoods Website: https://dntfoods.vaalhost.co…" at bounding box center [516, 209] width 510 height 37
click at [290, 30] on icon "save" at bounding box center [290, 30] width 12 height 12
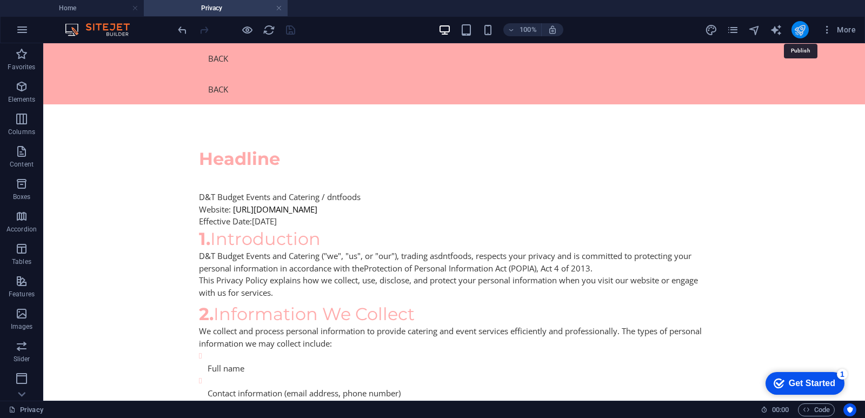
click at [803, 34] on icon "publish" at bounding box center [800, 30] width 12 height 12
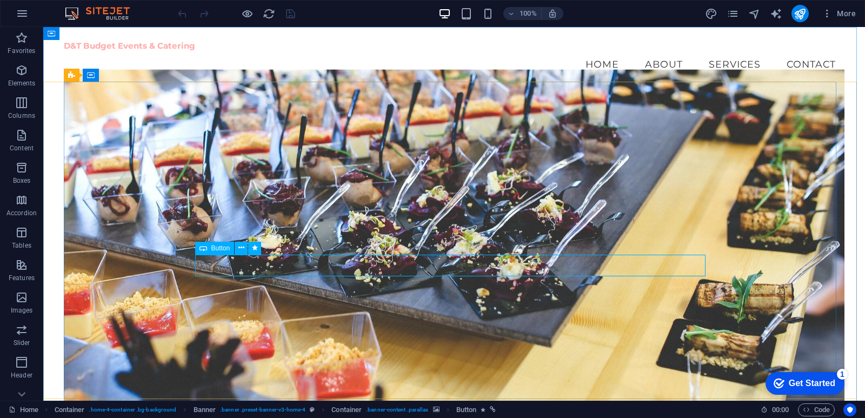
click at [204, 249] on icon at bounding box center [203, 248] width 8 height 13
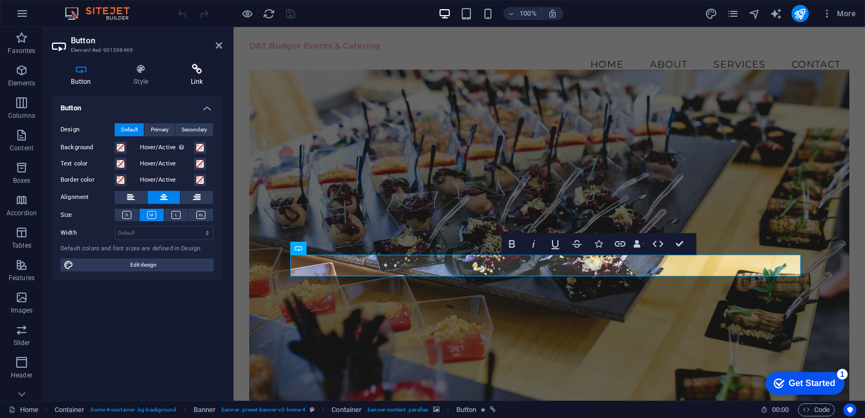
click at [204, 77] on h4 "Link" at bounding box center [196, 75] width 51 height 23
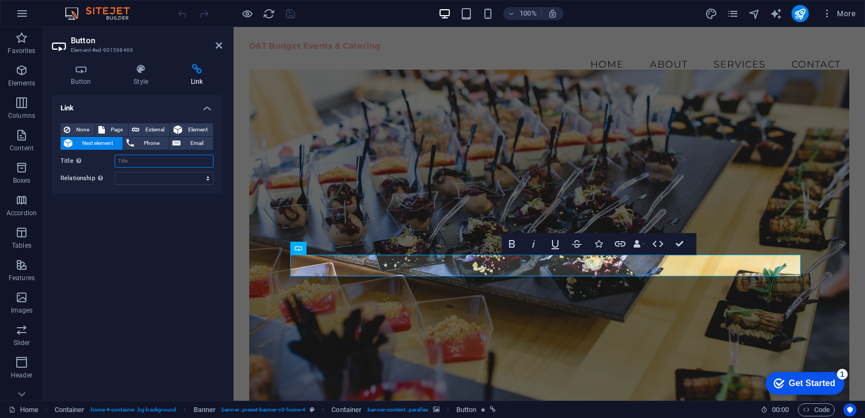
click at [128, 162] on input "Title Additional link description, should not be the same as the link text. The…" at bounding box center [164, 161] width 99 height 13
type input "contact"
click at [153, 172] on select "alternate author bookmark external help license next nofollow noreferrer noopen…" at bounding box center [164, 178] width 99 height 13
click at [158, 164] on input "contact" at bounding box center [164, 161] width 99 height 13
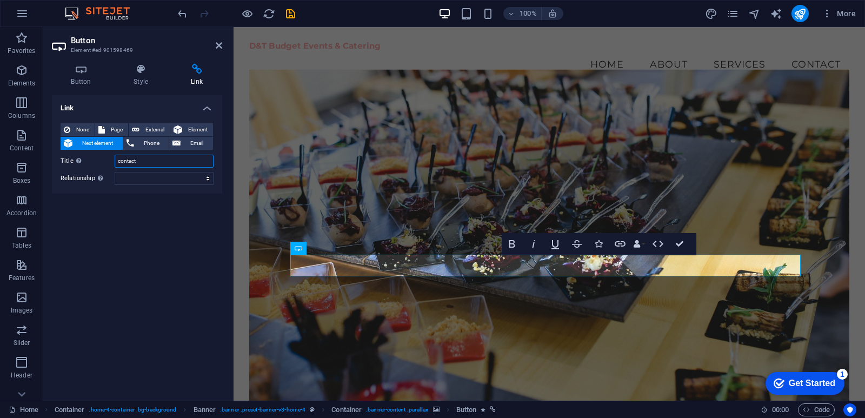
click at [158, 164] on input "contact" at bounding box center [164, 161] width 99 height 13
click at [114, 129] on span "Page" at bounding box center [116, 129] width 17 height 13
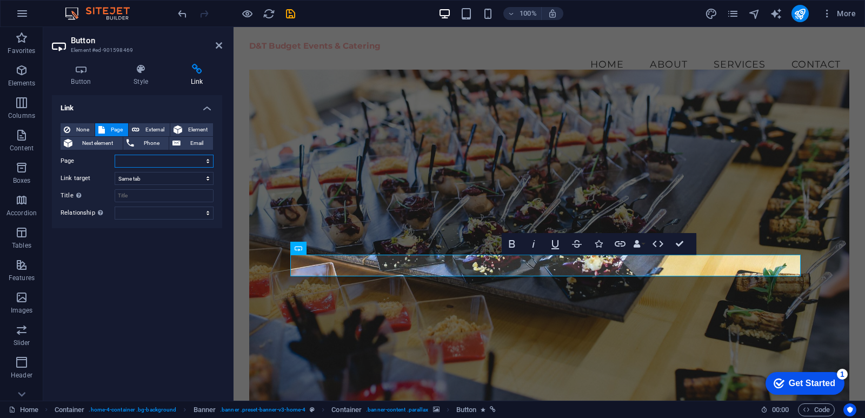
click at [132, 164] on select "Home Subpage Legal Notice Privacy" at bounding box center [164, 161] width 99 height 13
select select "1"
click at [115, 155] on select "Home Subpage Legal Notice Privacy" at bounding box center [164, 161] width 99 height 13
click at [291, 11] on icon "save" at bounding box center [290, 14] width 12 height 12
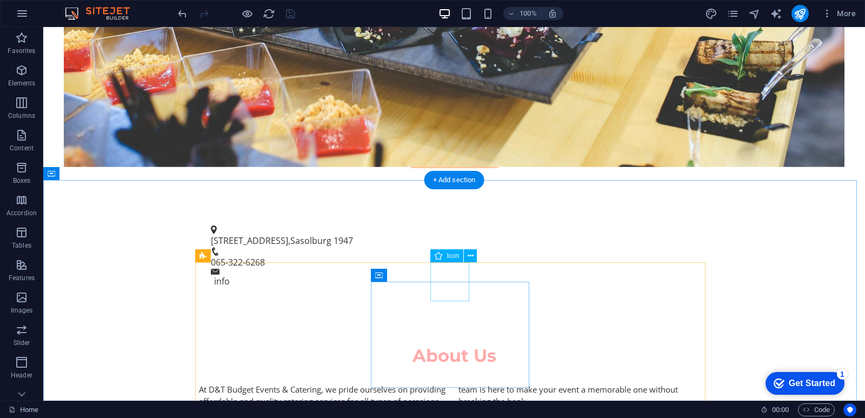
scroll to position [433, 0]
